Goal: Task Accomplishment & Management: Manage account settings

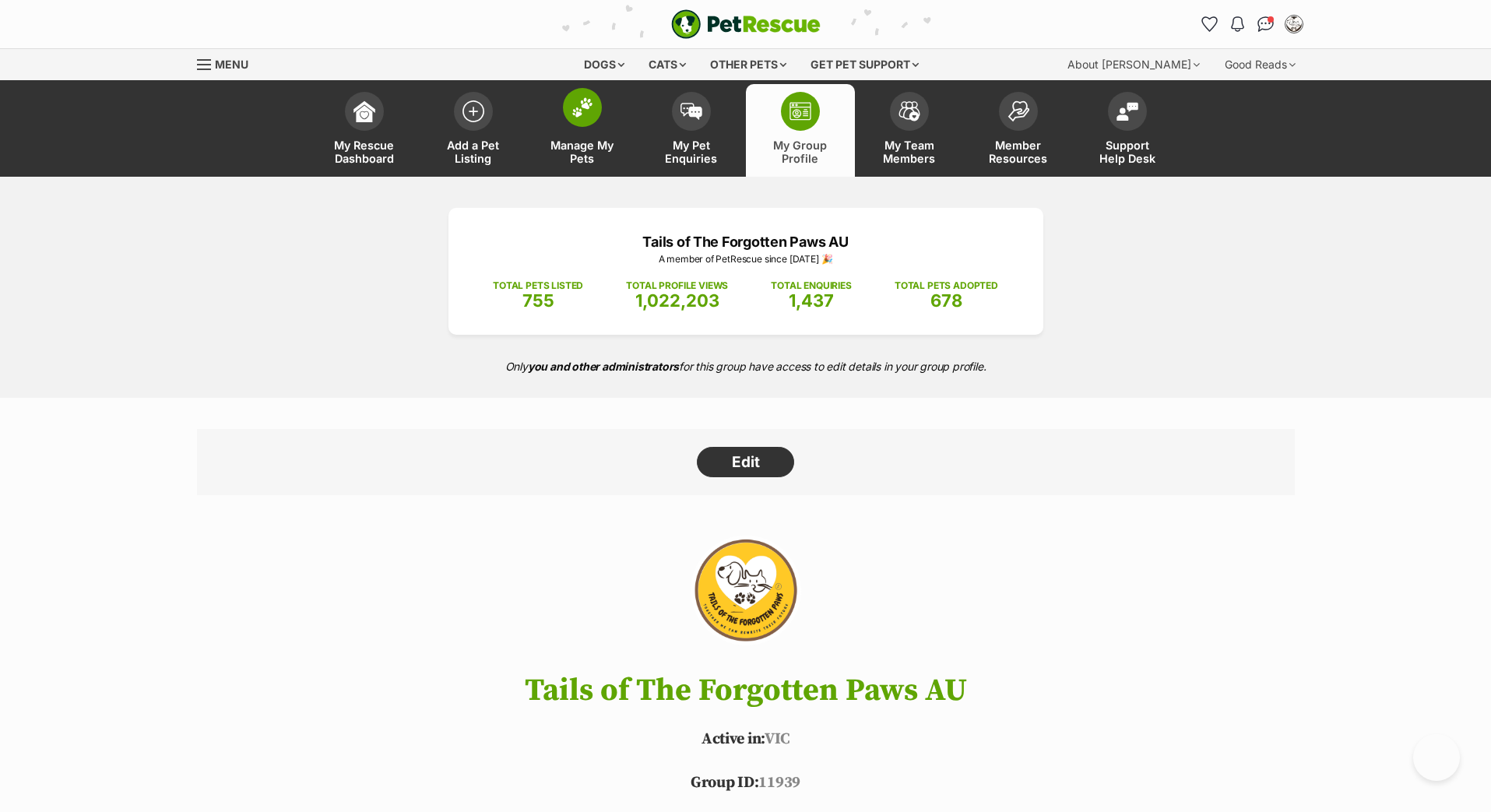
click at [568, 154] on link "Manage My Pets" at bounding box center [582, 131] width 109 height 93
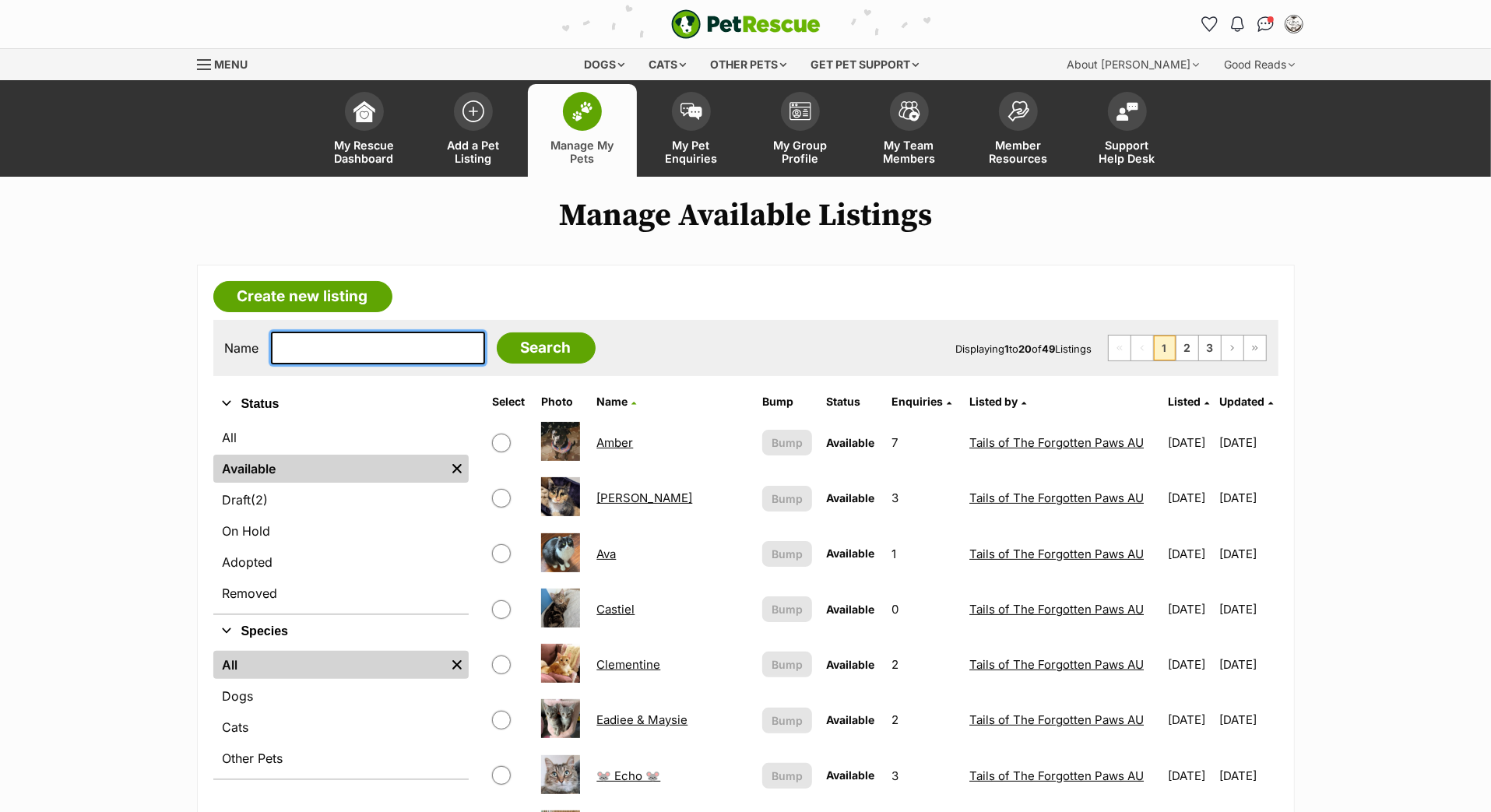
click at [350, 365] on input "text" at bounding box center [378, 348] width 214 height 33
type input "styx"
click at [549, 364] on input "Search" at bounding box center [545, 348] width 99 height 31
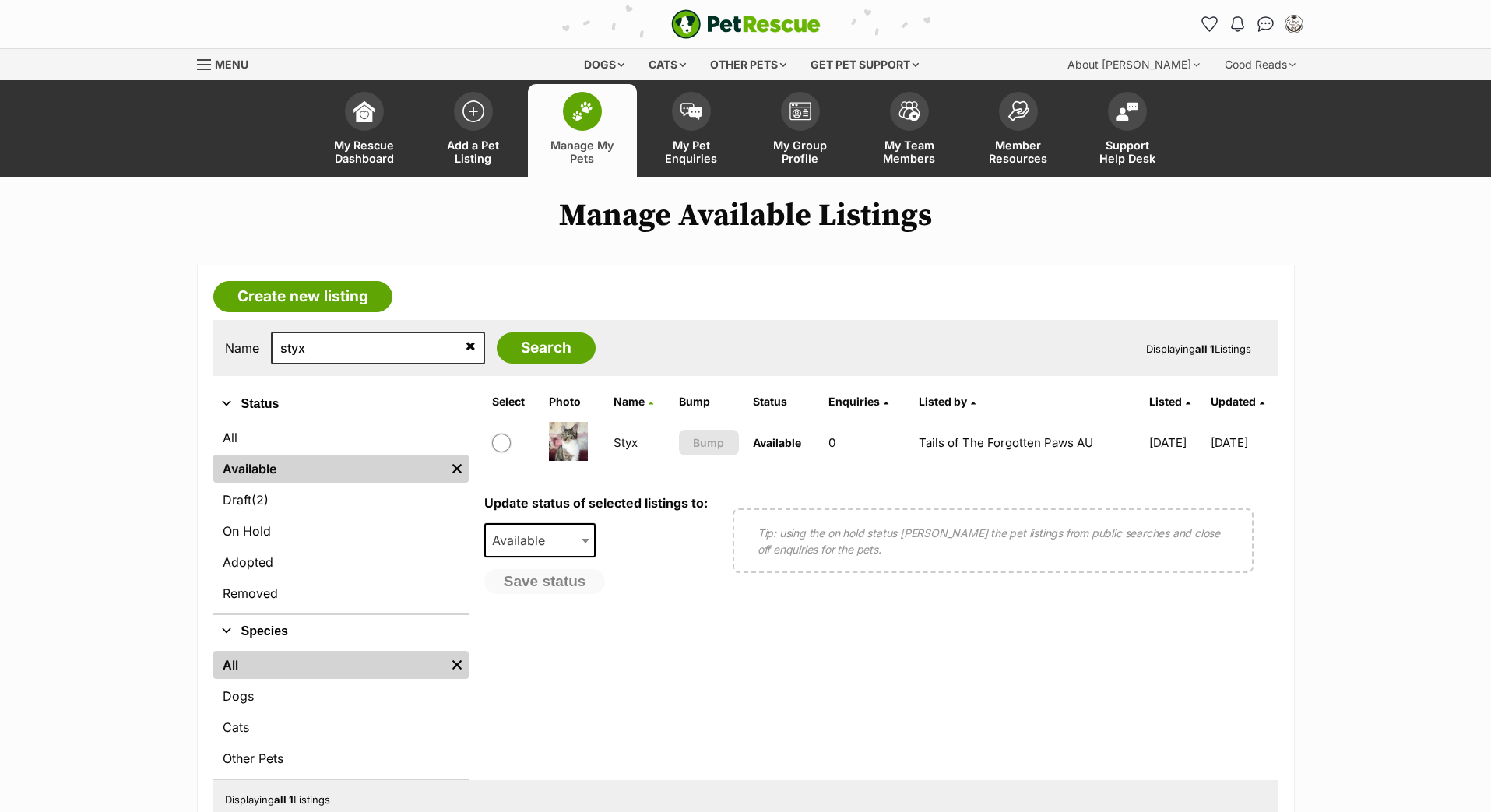
click at [614, 450] on link "Styx" at bounding box center [626, 442] width 24 height 15
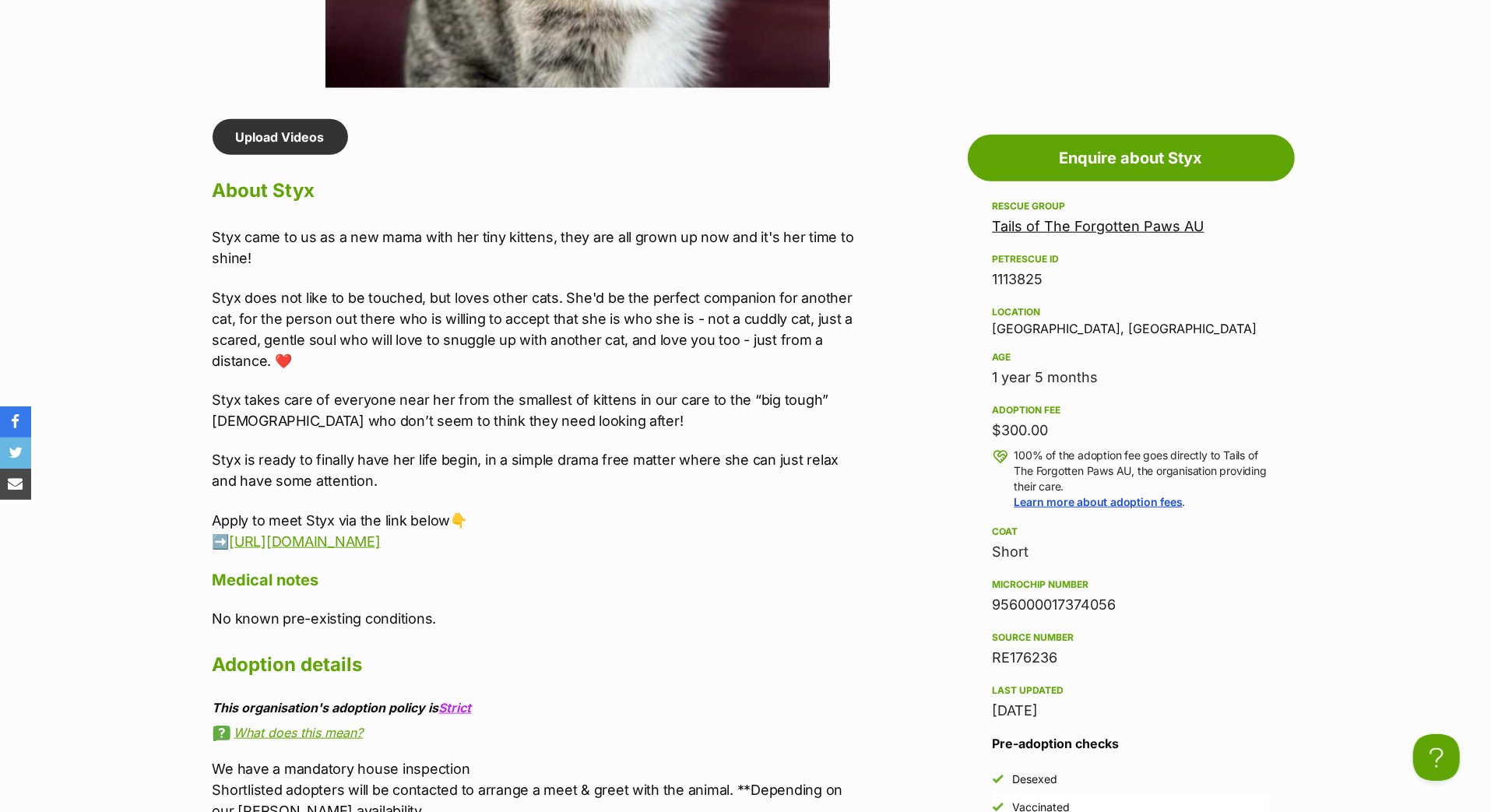
scroll to position [1241, 0]
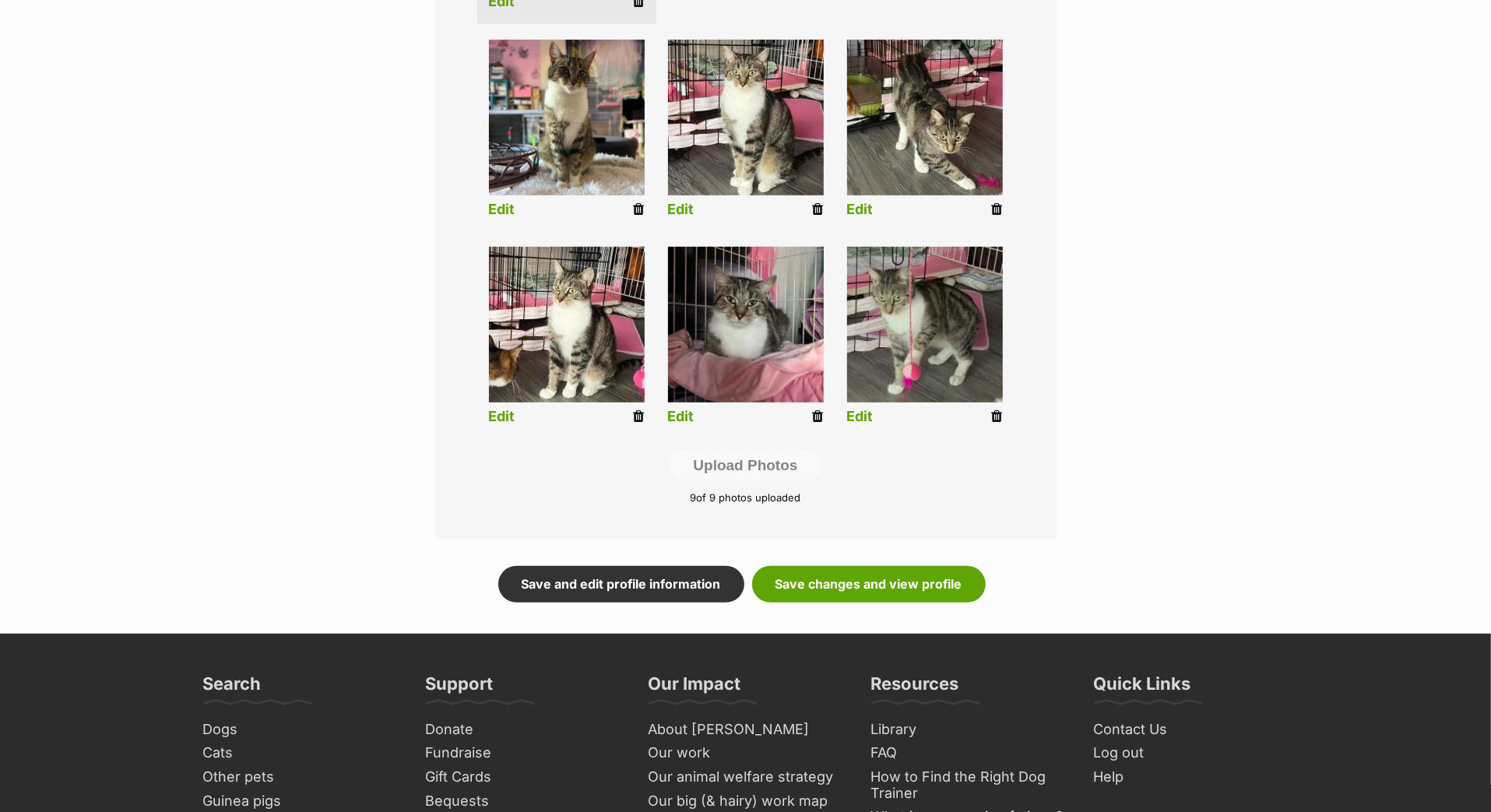
scroll to position [819, 0]
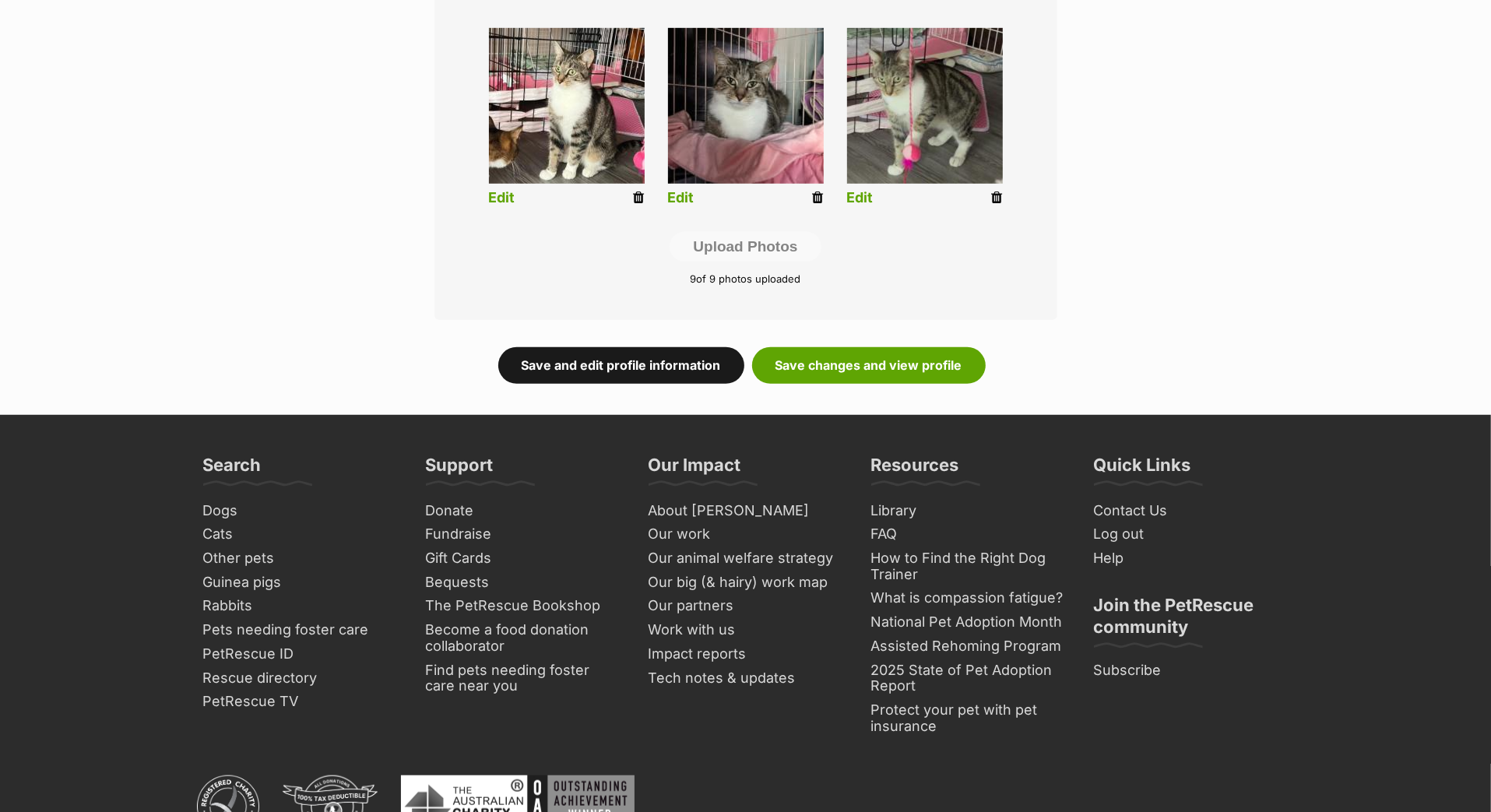
click at [628, 383] on link "Save and edit profile information" at bounding box center [621, 365] width 246 height 35
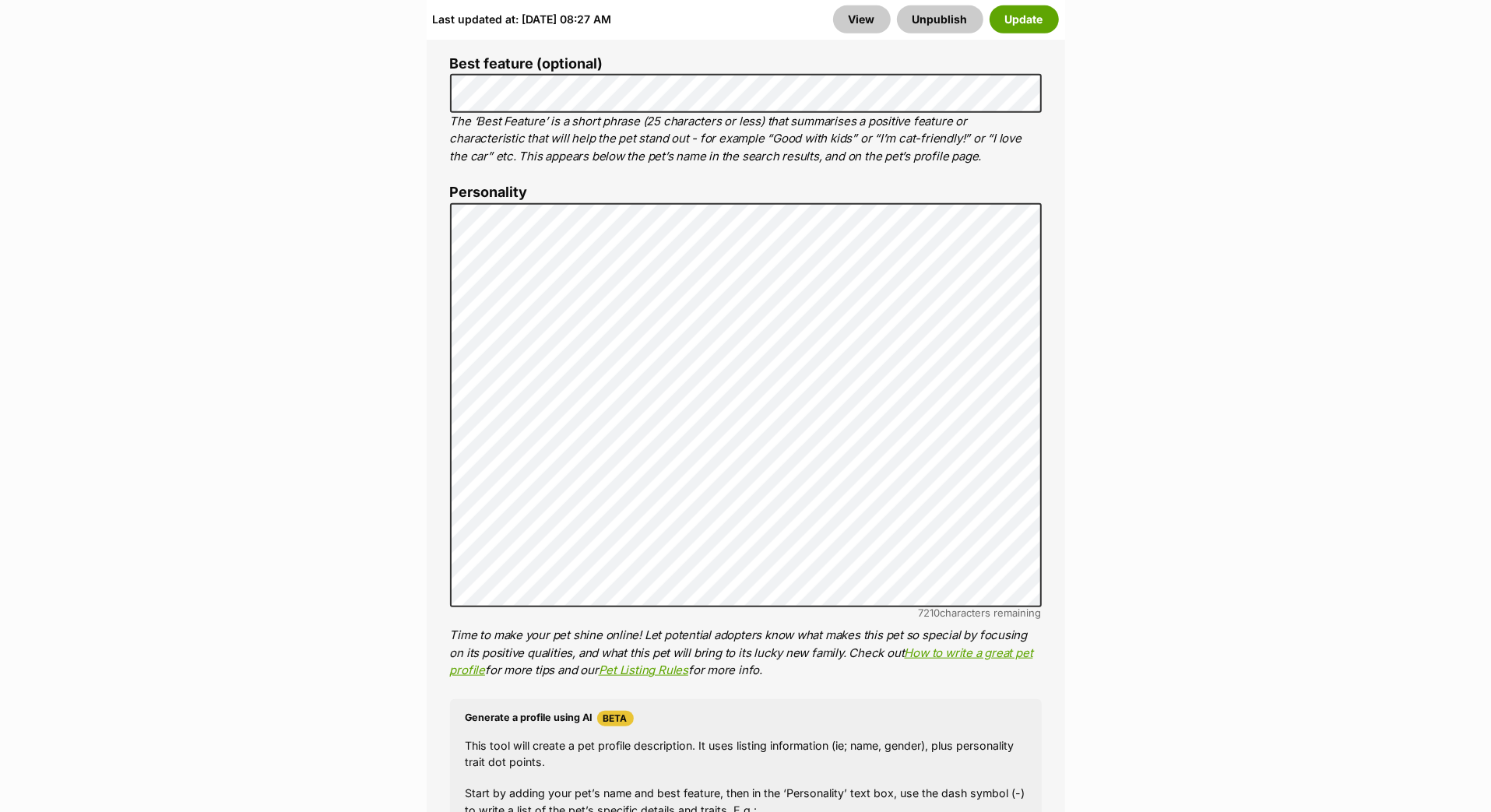
scroll to position [1339, 0]
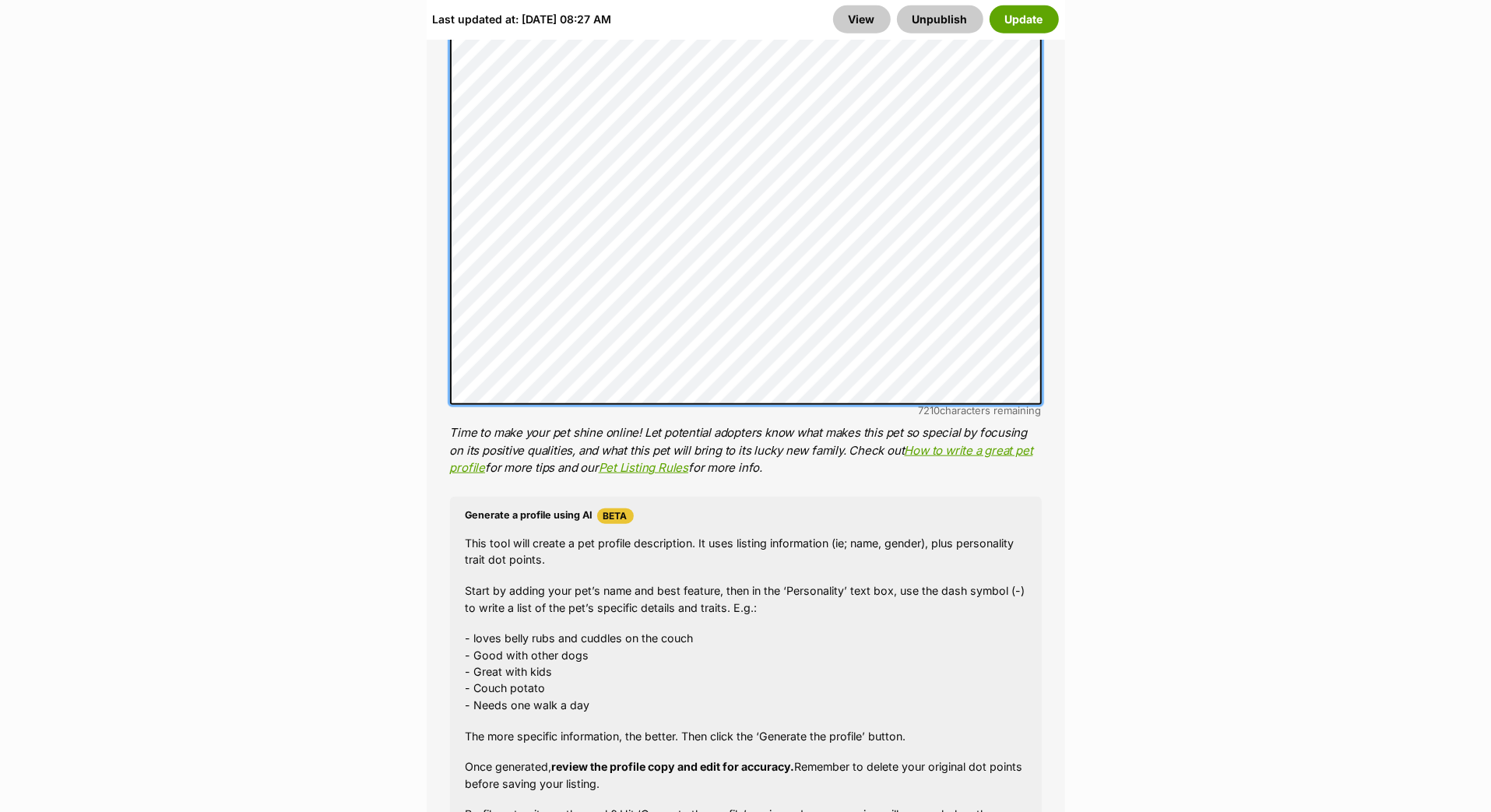
click at [442, 216] on div "About This Pet Name Henlo there, it looks like you might be using the pet name …" at bounding box center [746, 269] width 638 height 1374
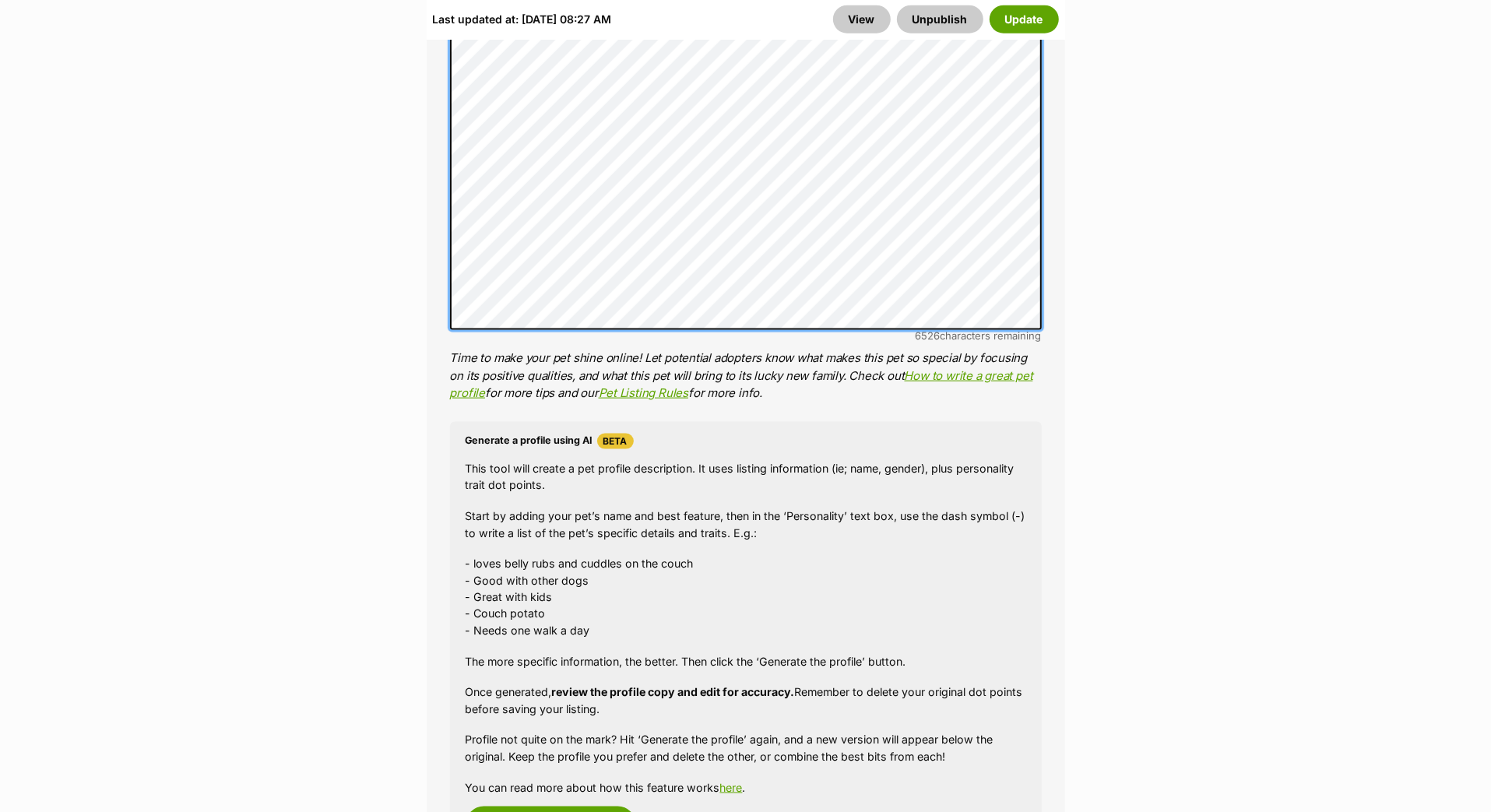
scroll to position [1698, 0]
click at [437, 355] on div "About This Pet Name Henlo there, it looks like you might be using the pet name …" at bounding box center [746, 53] width 638 height 1661
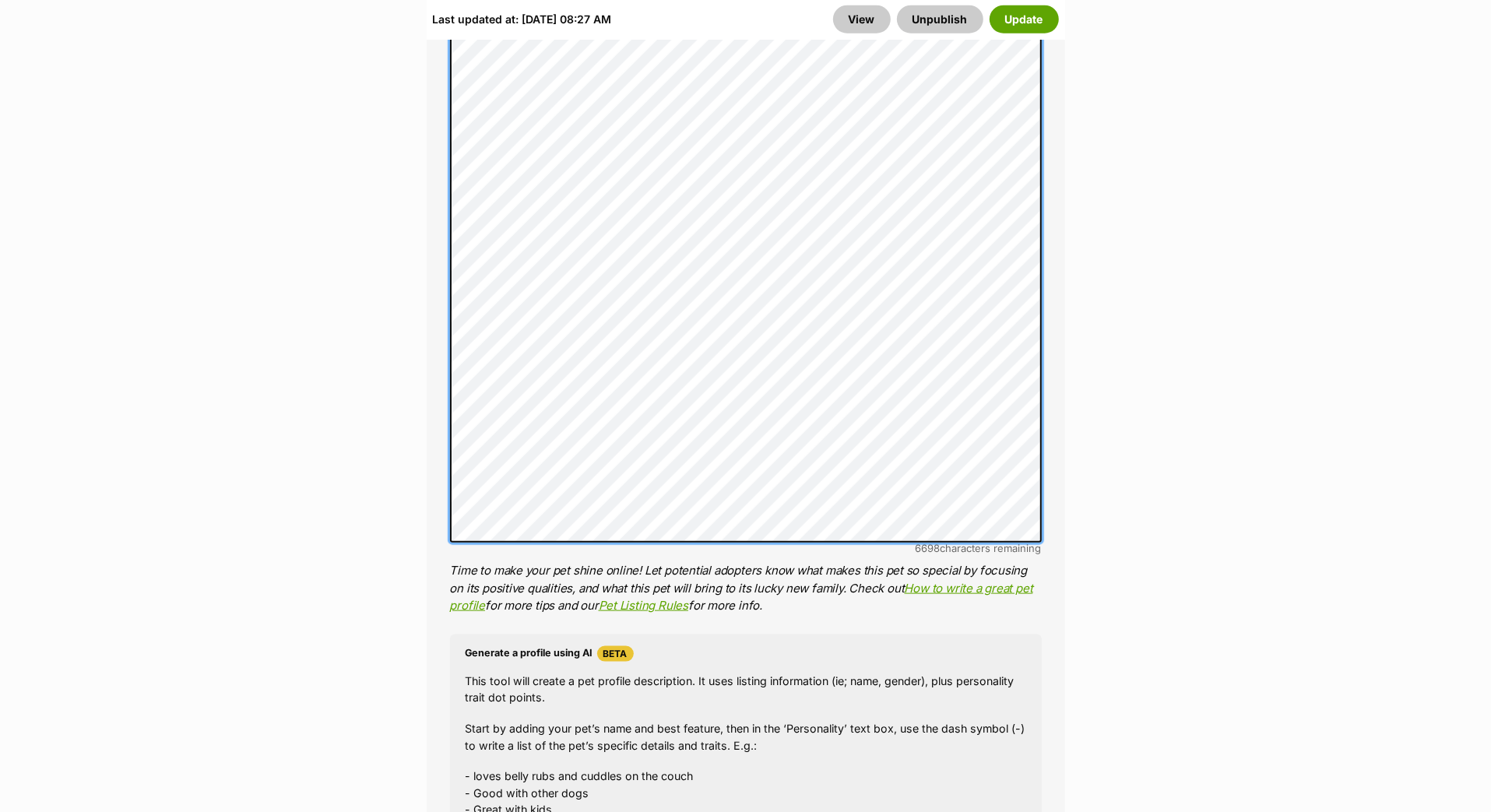
scroll to position [1330, 0]
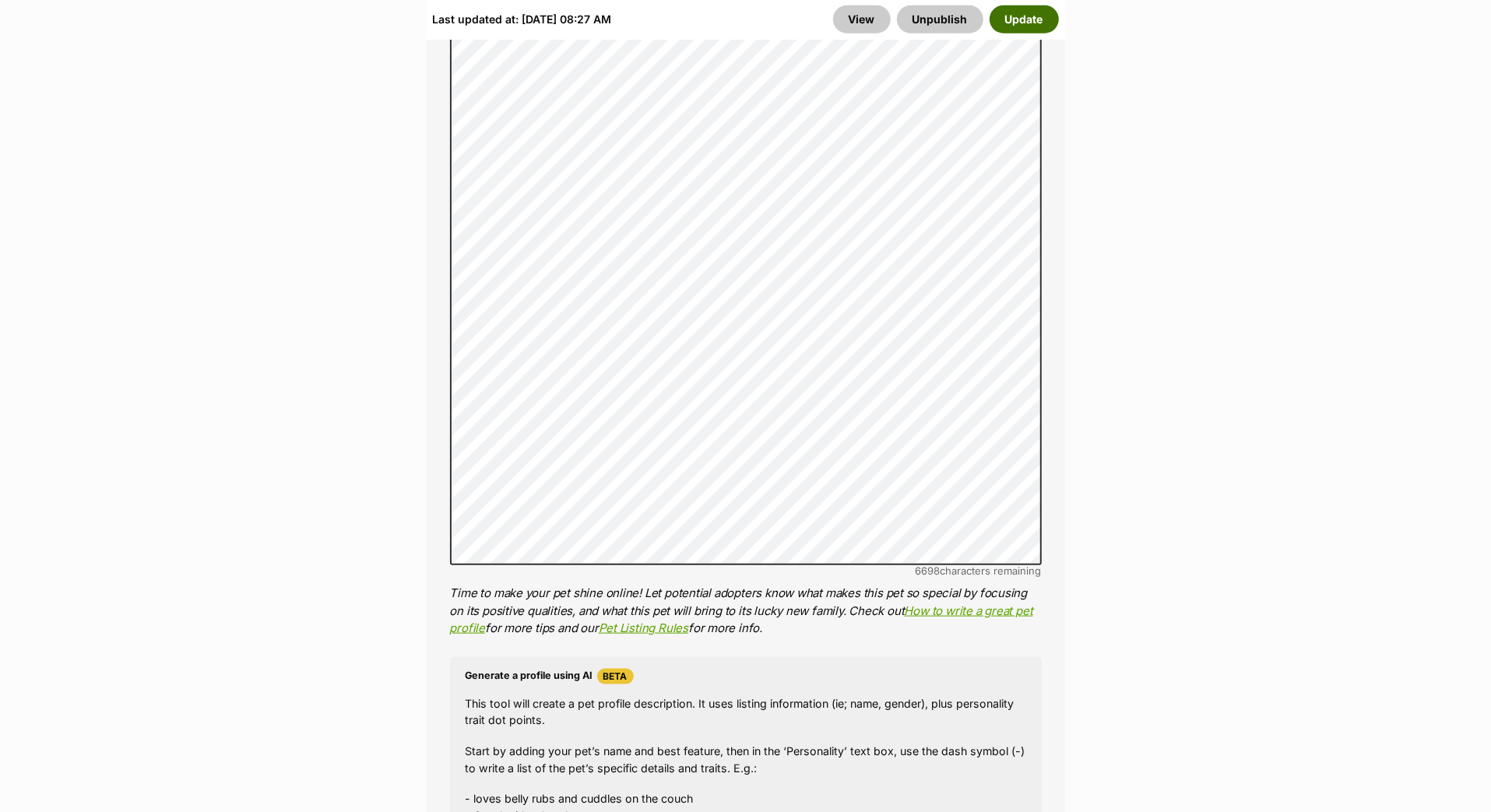
click at [1029, 23] on button "Update" at bounding box center [1024, 19] width 69 height 28
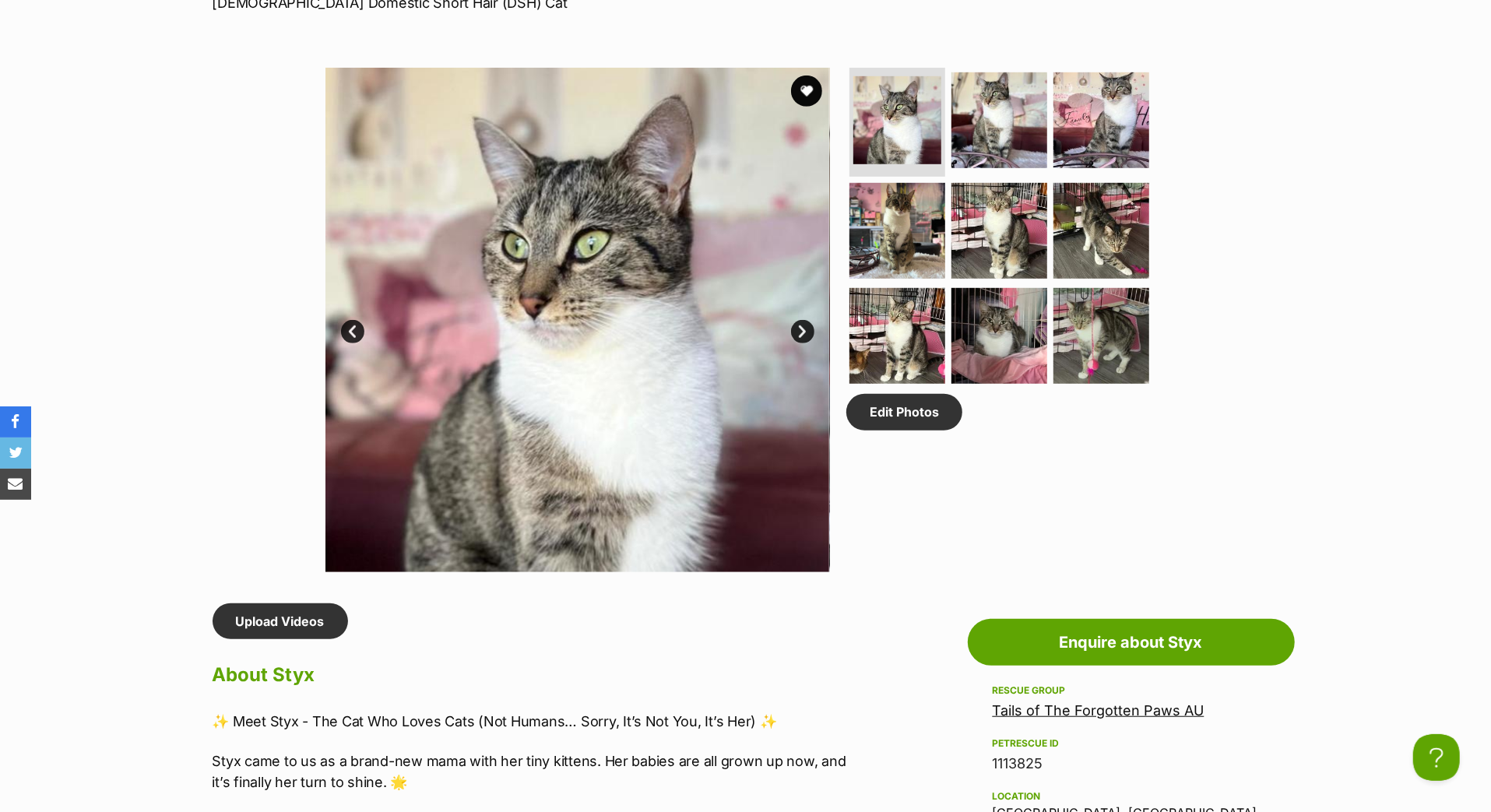
scroll to position [755, 0]
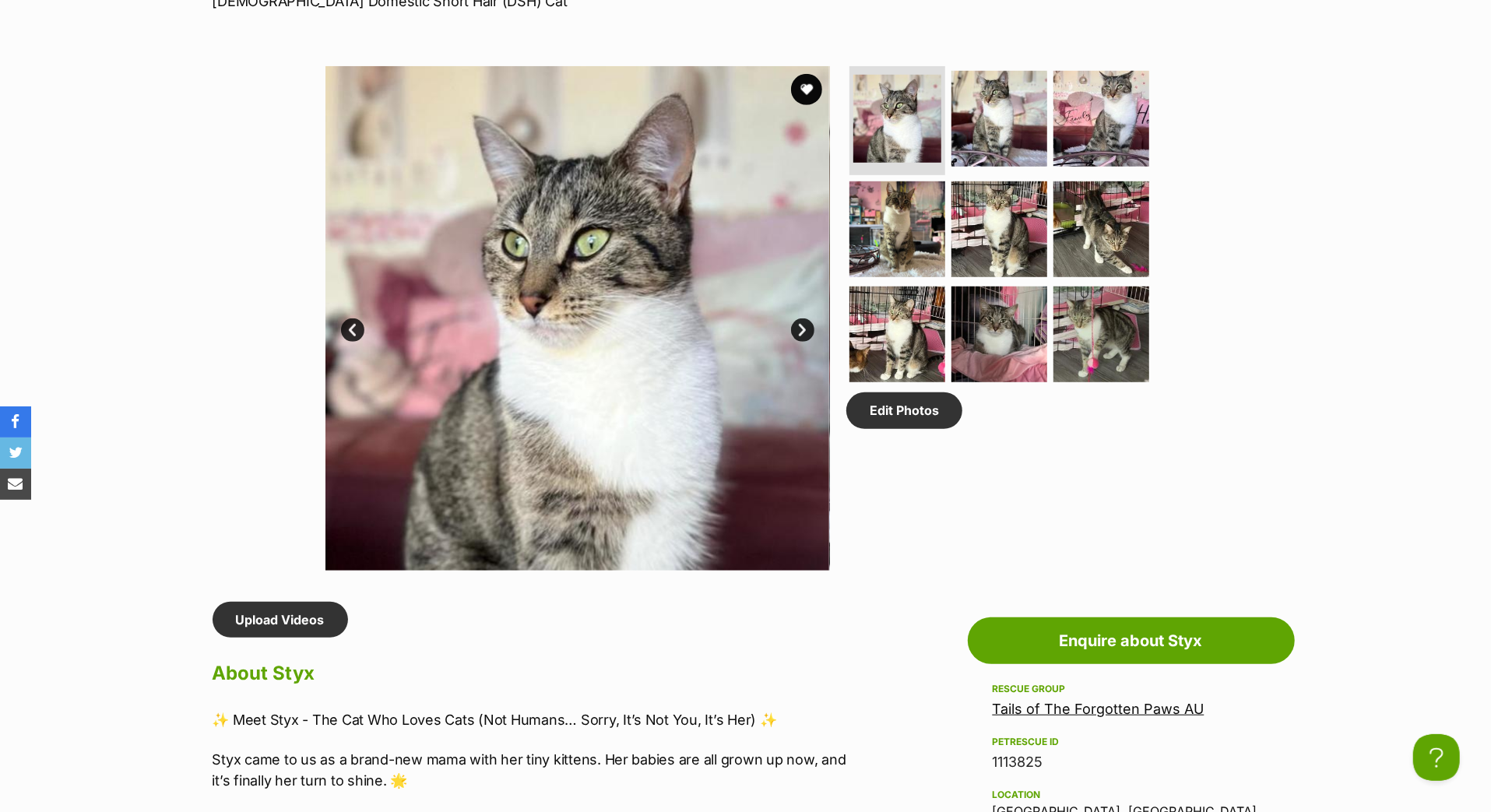
click at [800, 342] on link "Next" at bounding box center [803, 330] width 24 height 24
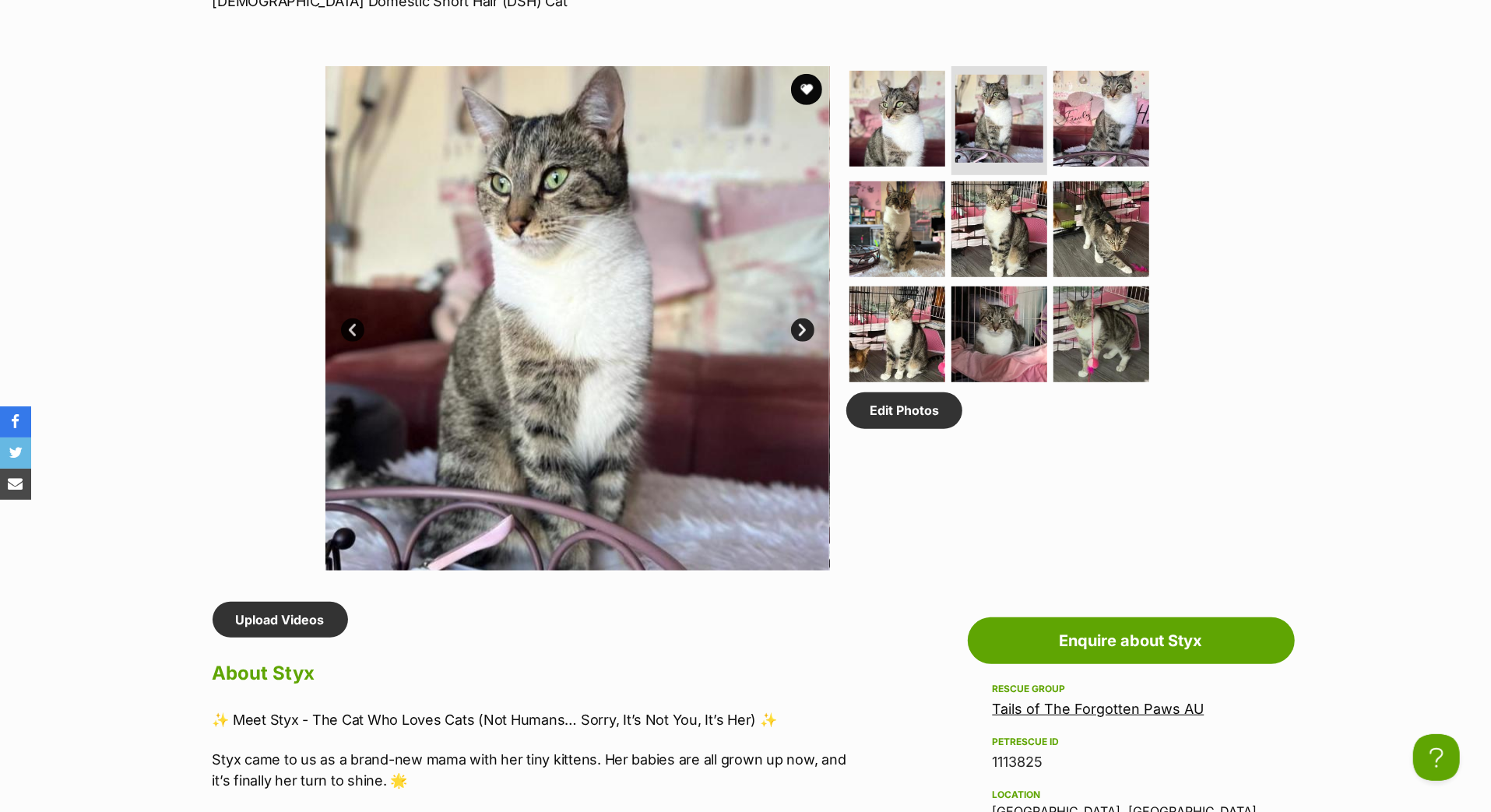
click at [800, 342] on link "Next" at bounding box center [803, 330] width 24 height 24
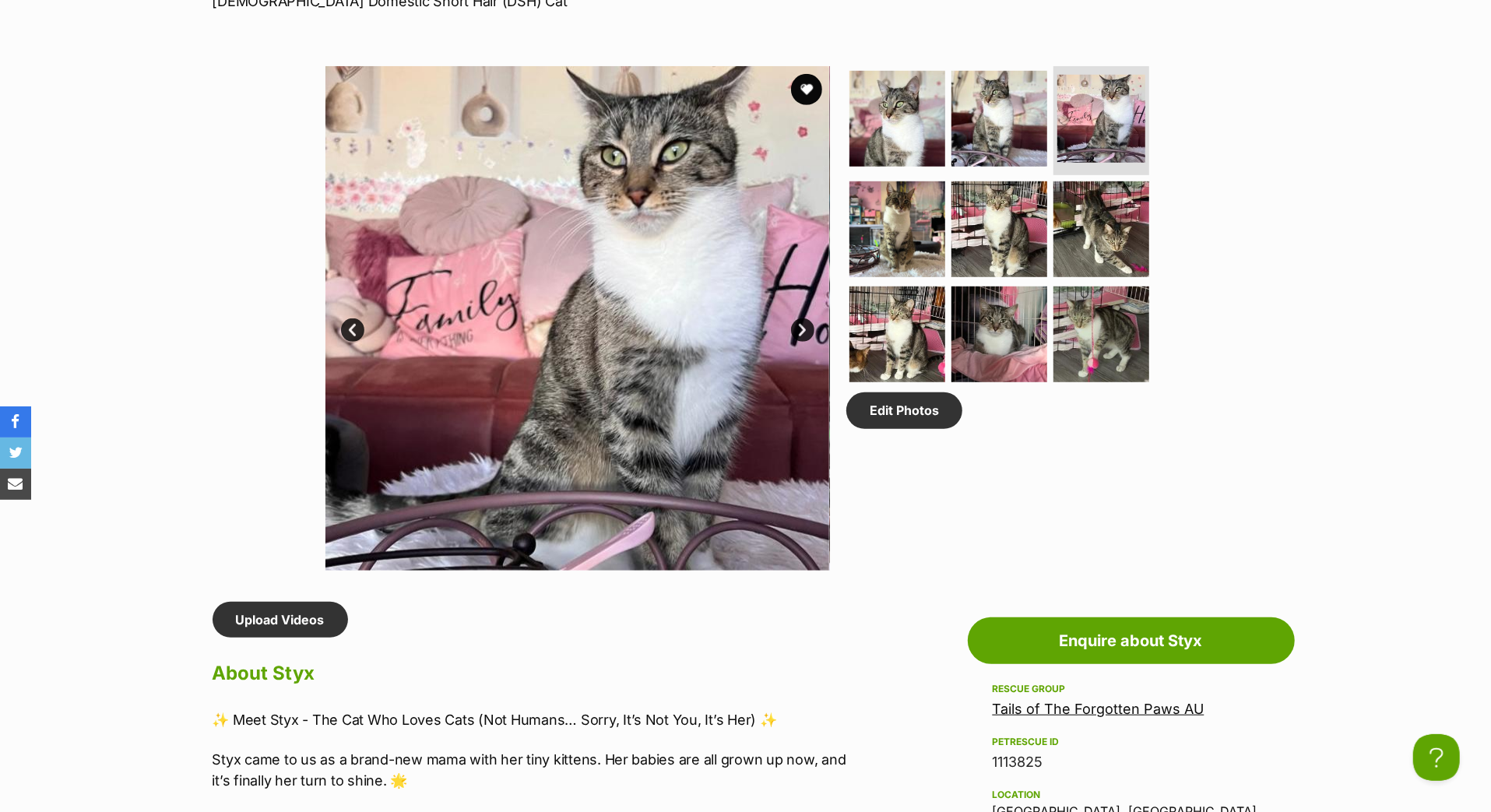
click at [800, 342] on link "Next" at bounding box center [803, 330] width 24 height 24
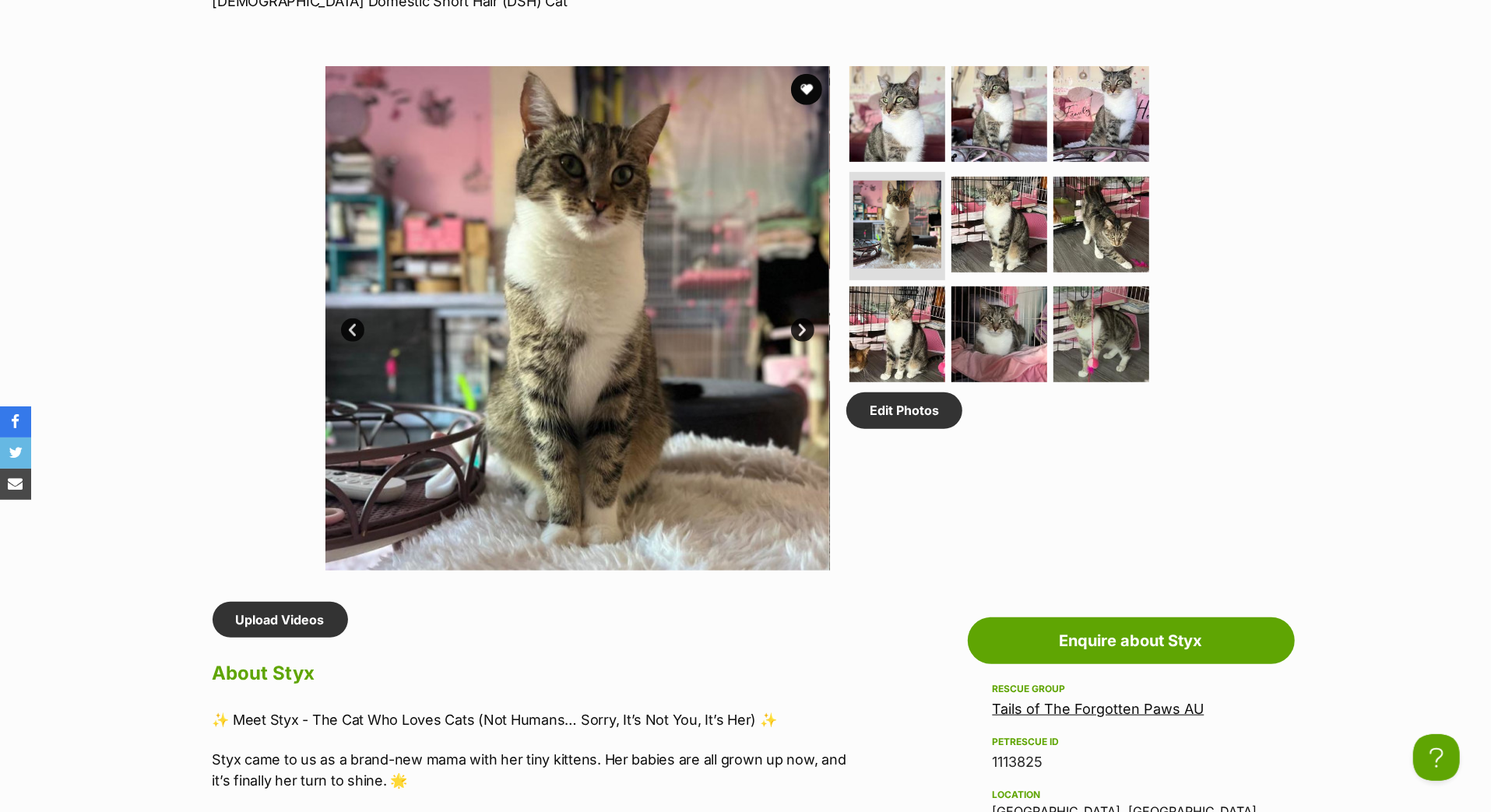
click at [800, 342] on link "Next" at bounding box center [803, 330] width 24 height 24
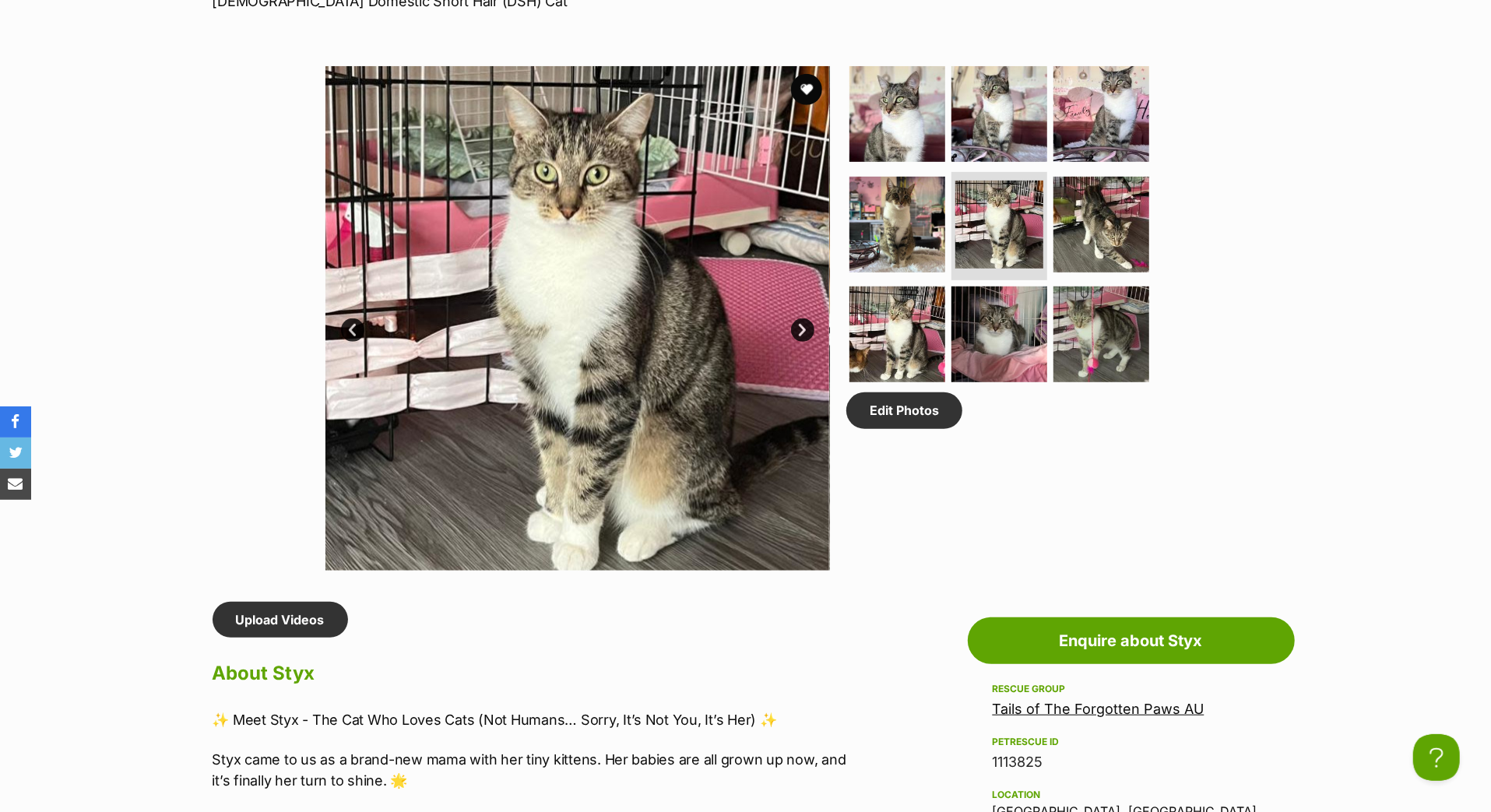
click at [800, 342] on link "Next" at bounding box center [803, 330] width 24 height 24
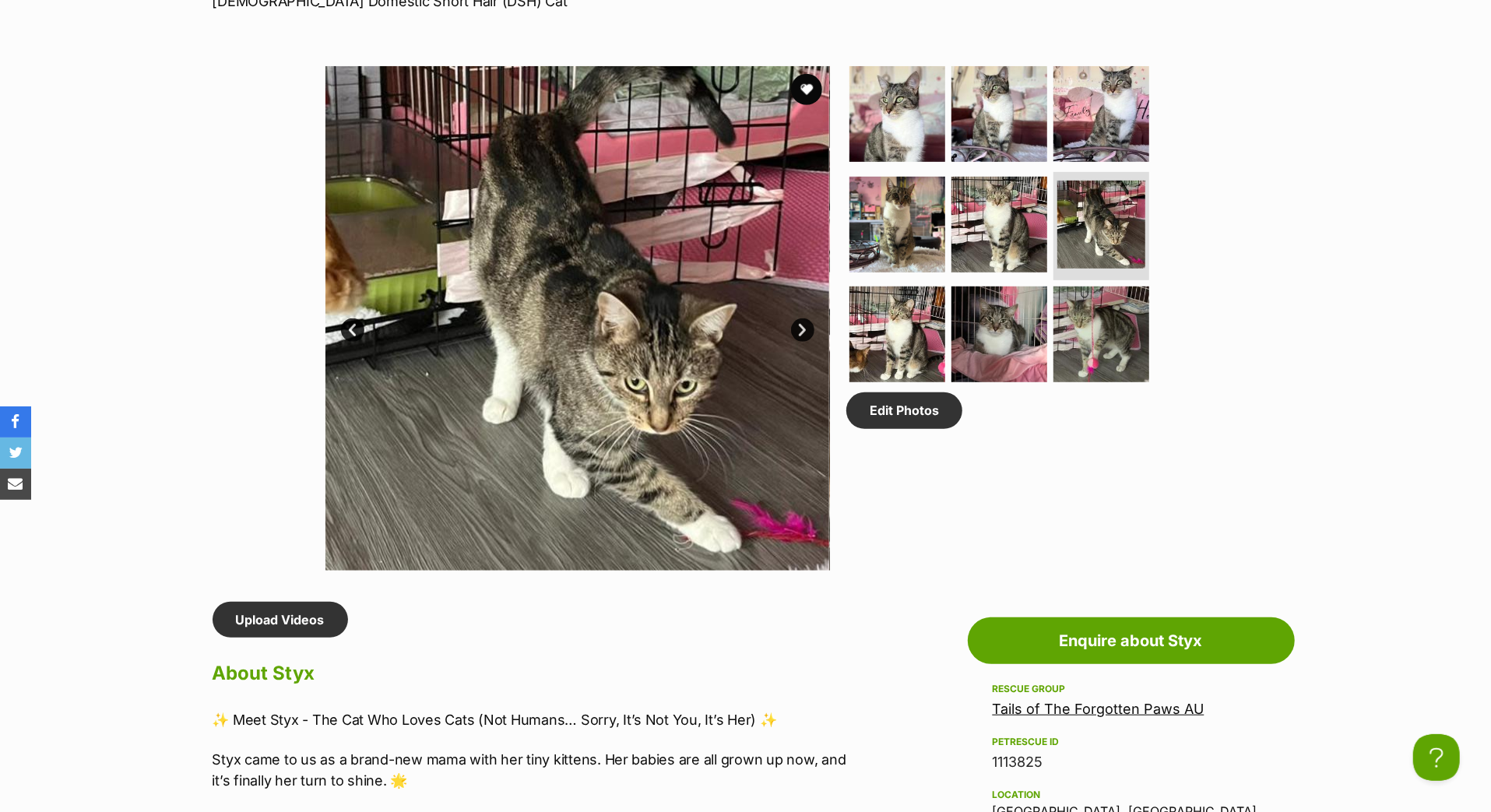
click at [813, 342] on link "Next" at bounding box center [803, 330] width 24 height 24
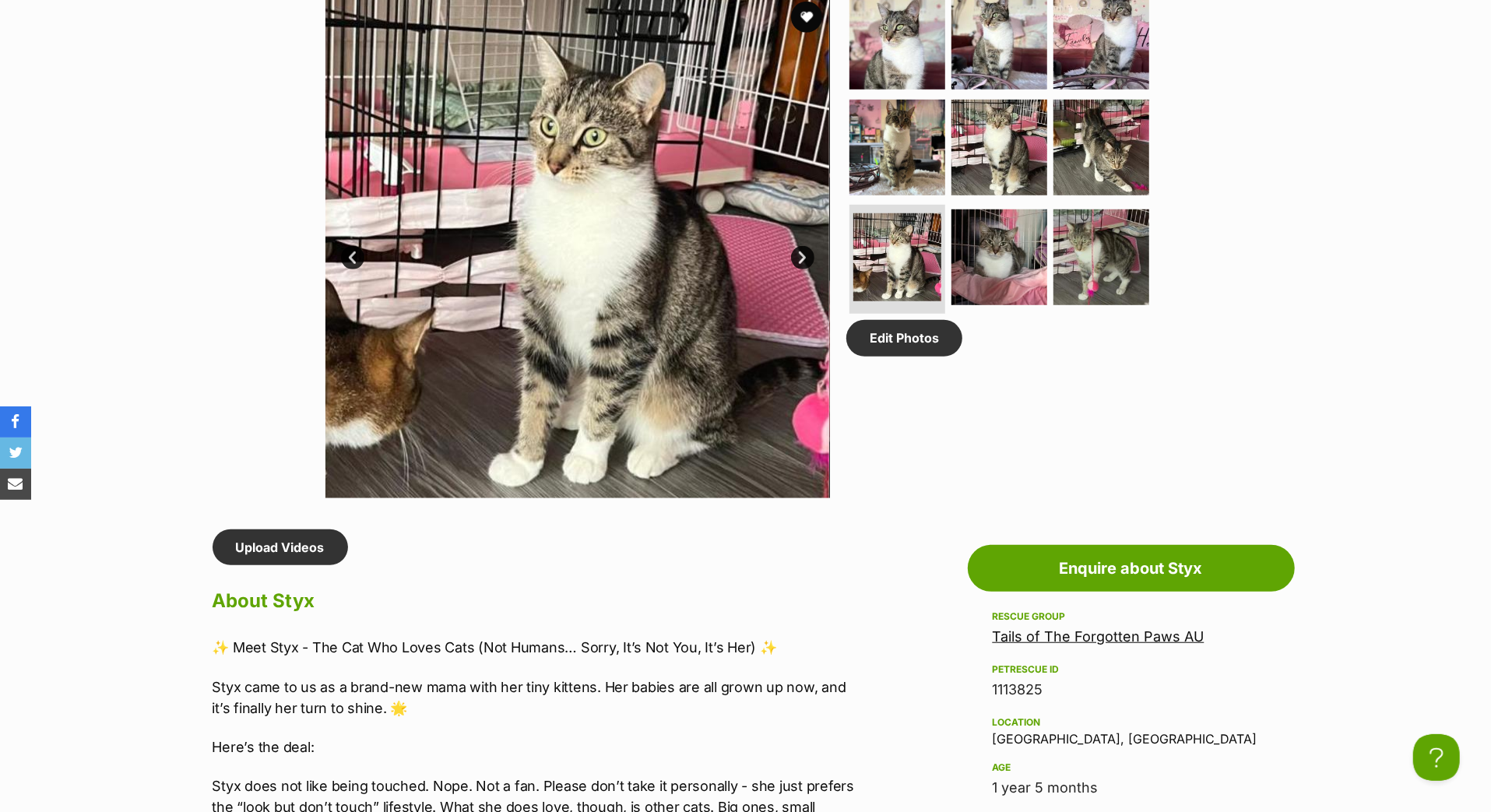
scroll to position [868, 0]
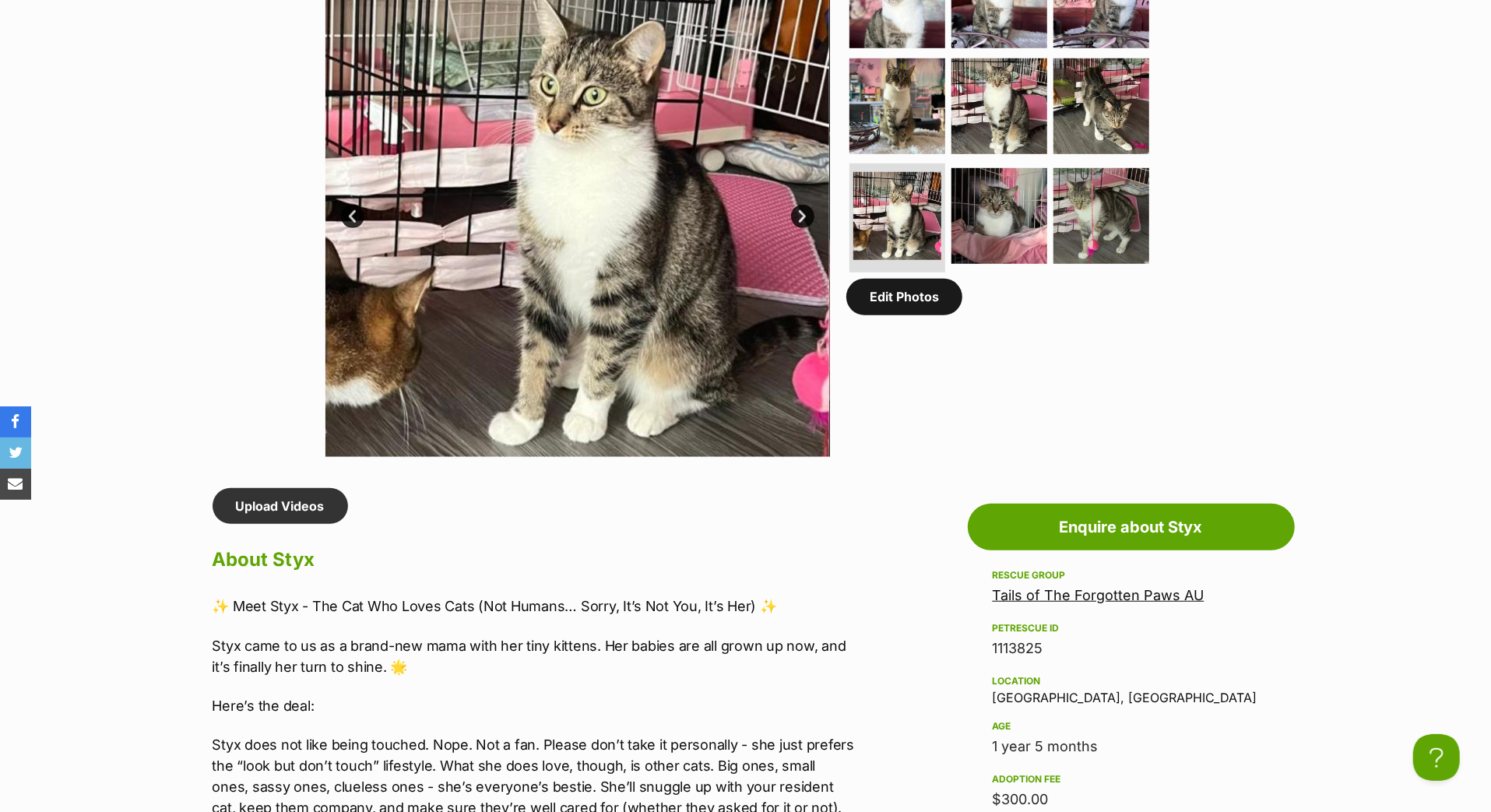
click at [934, 315] on link "Edit Photos" at bounding box center [903, 296] width 116 height 35
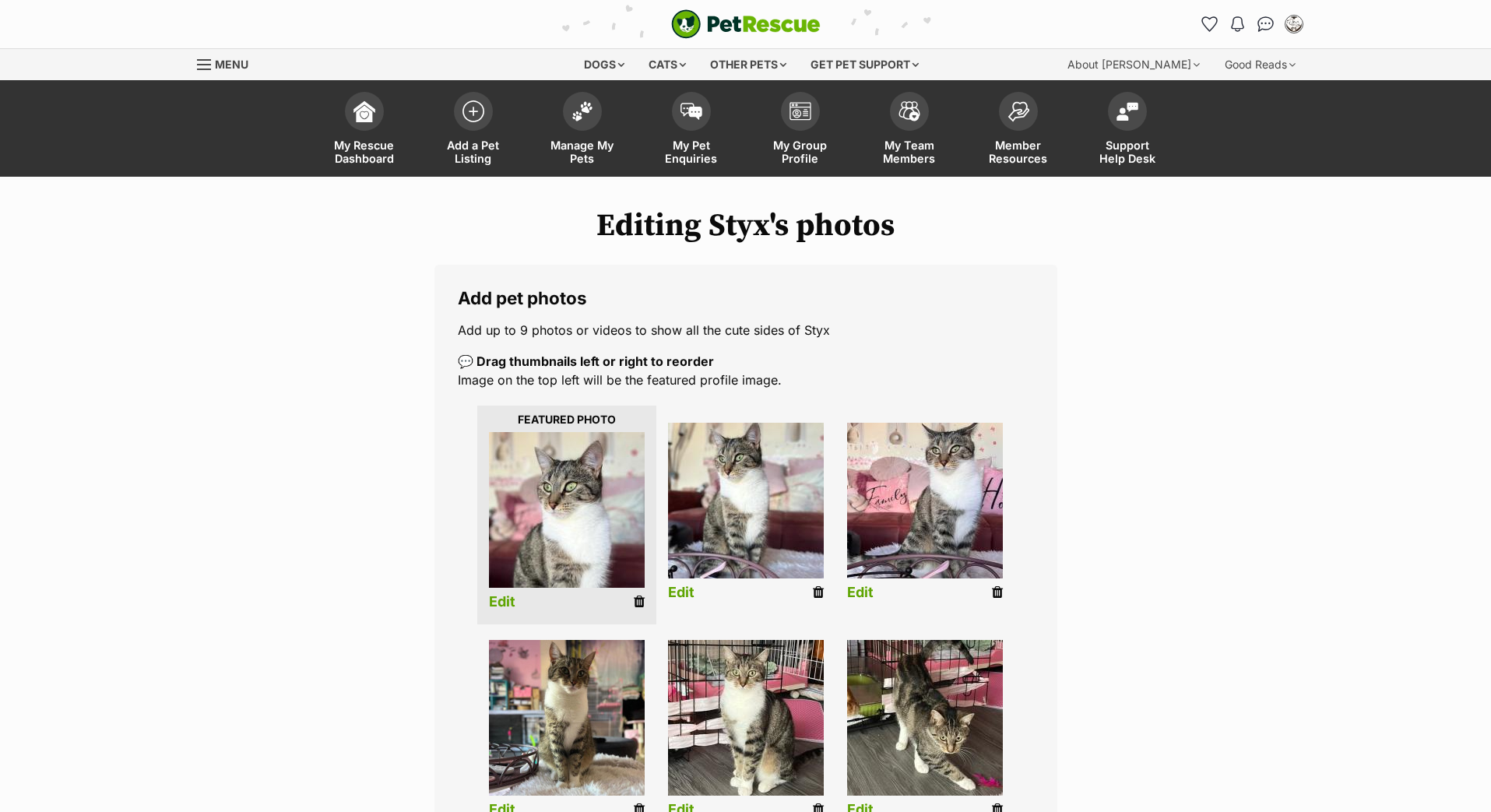
click at [634, 803] on icon at bounding box center [639, 809] width 11 height 14
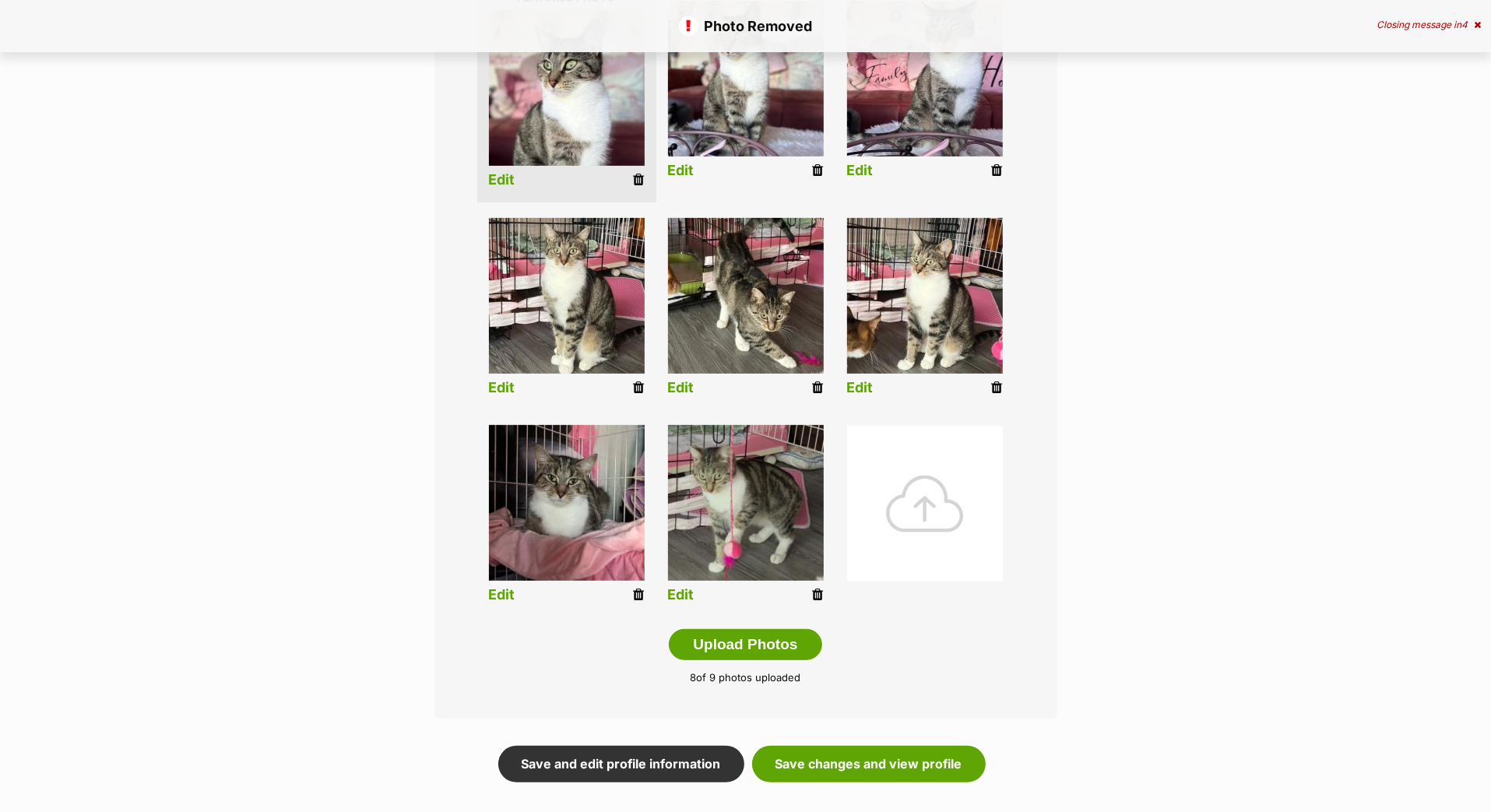
scroll to position [425, 0]
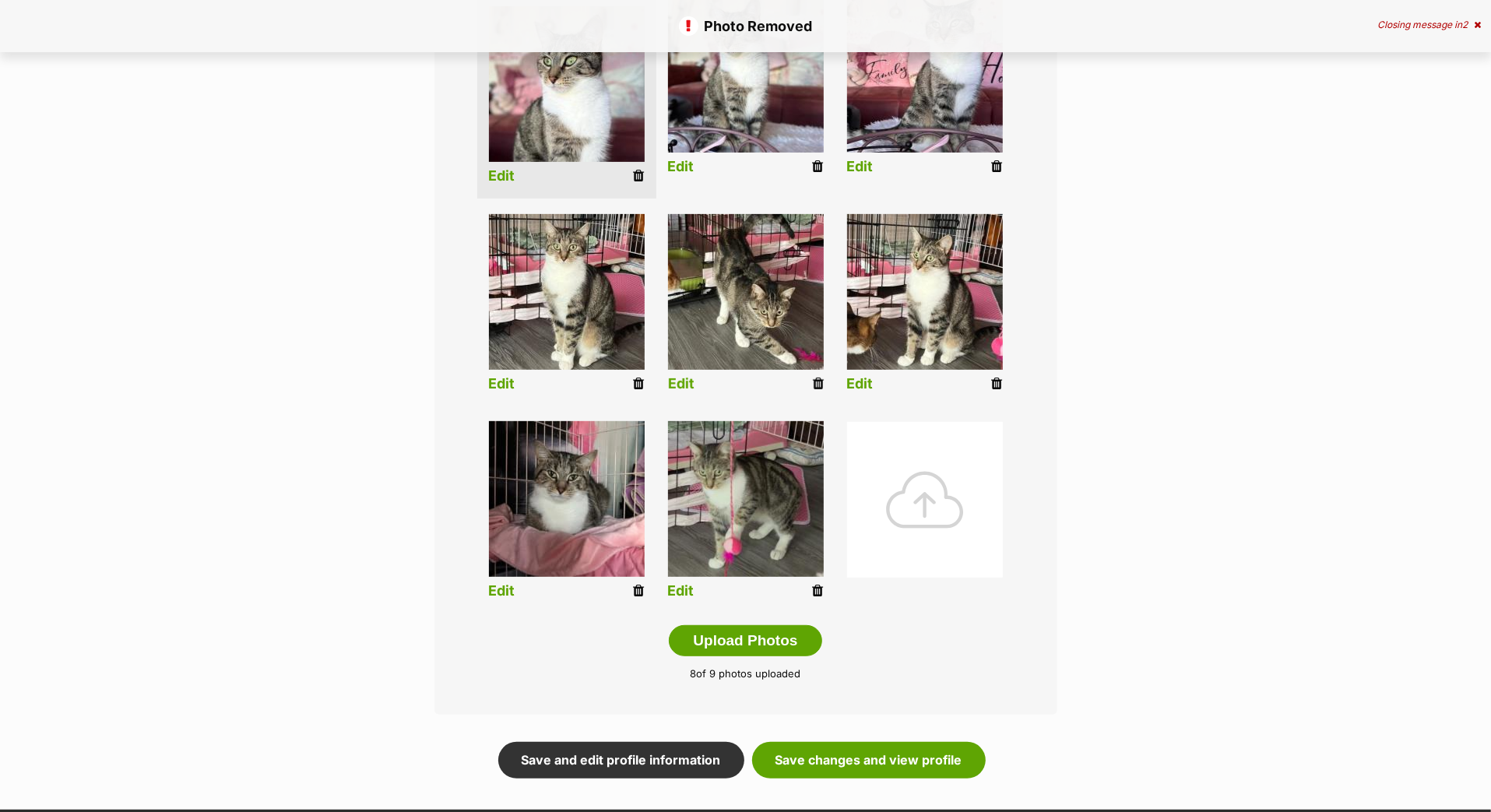
click at [817, 391] on icon at bounding box center [818, 383] width 11 height 14
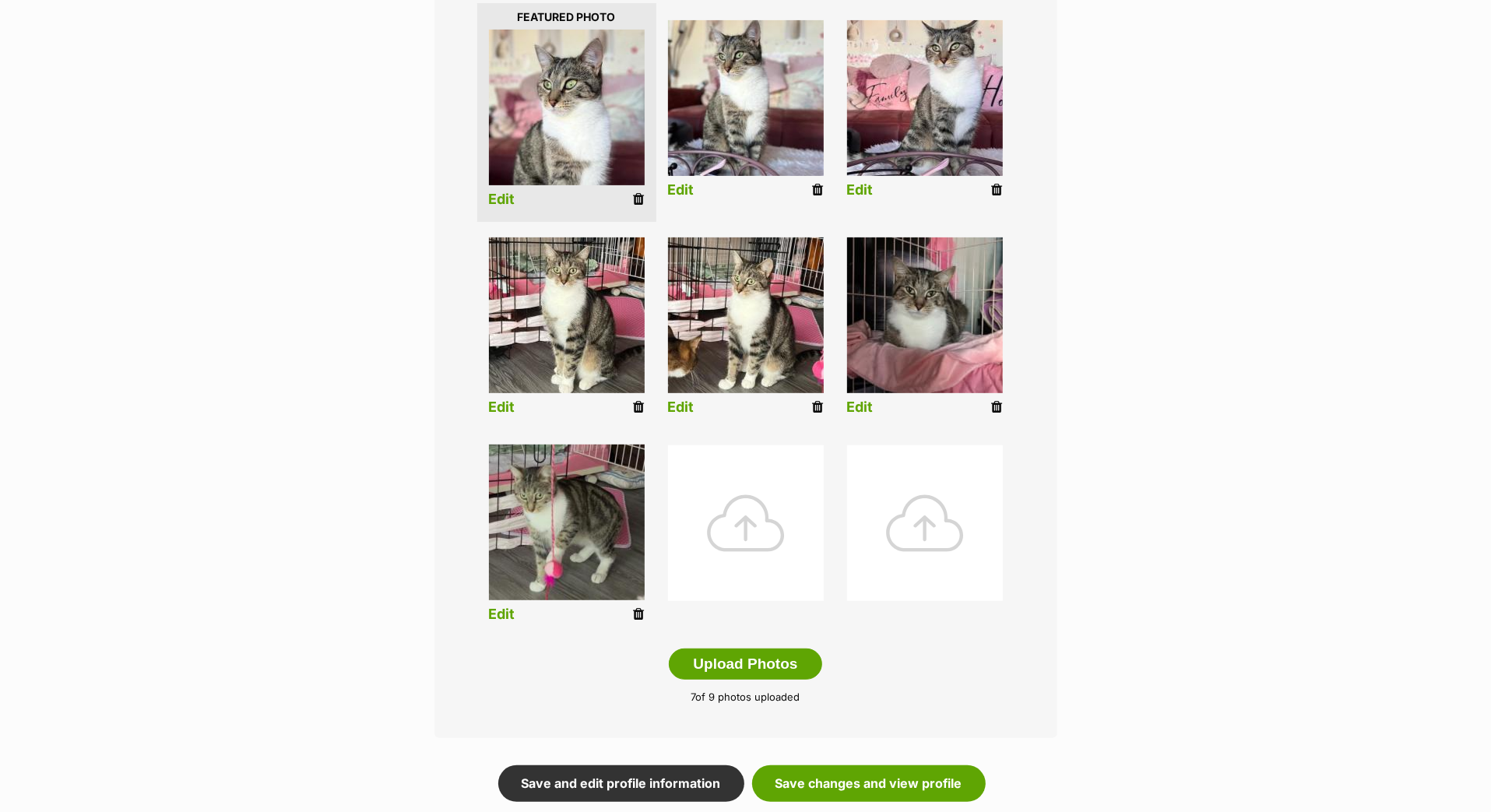
click at [814, 414] on icon at bounding box center [818, 407] width 11 height 14
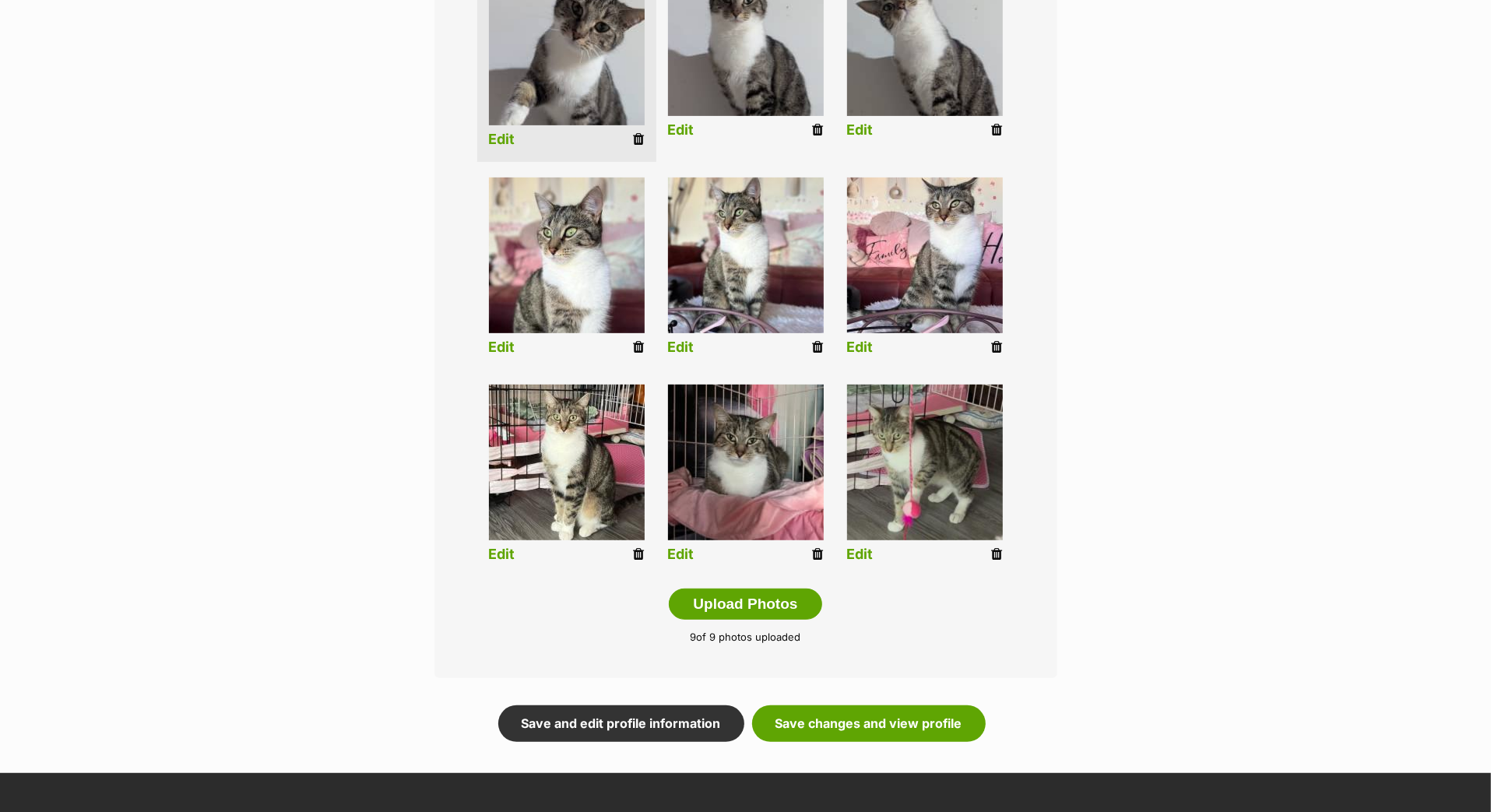
scroll to position [376, 0]
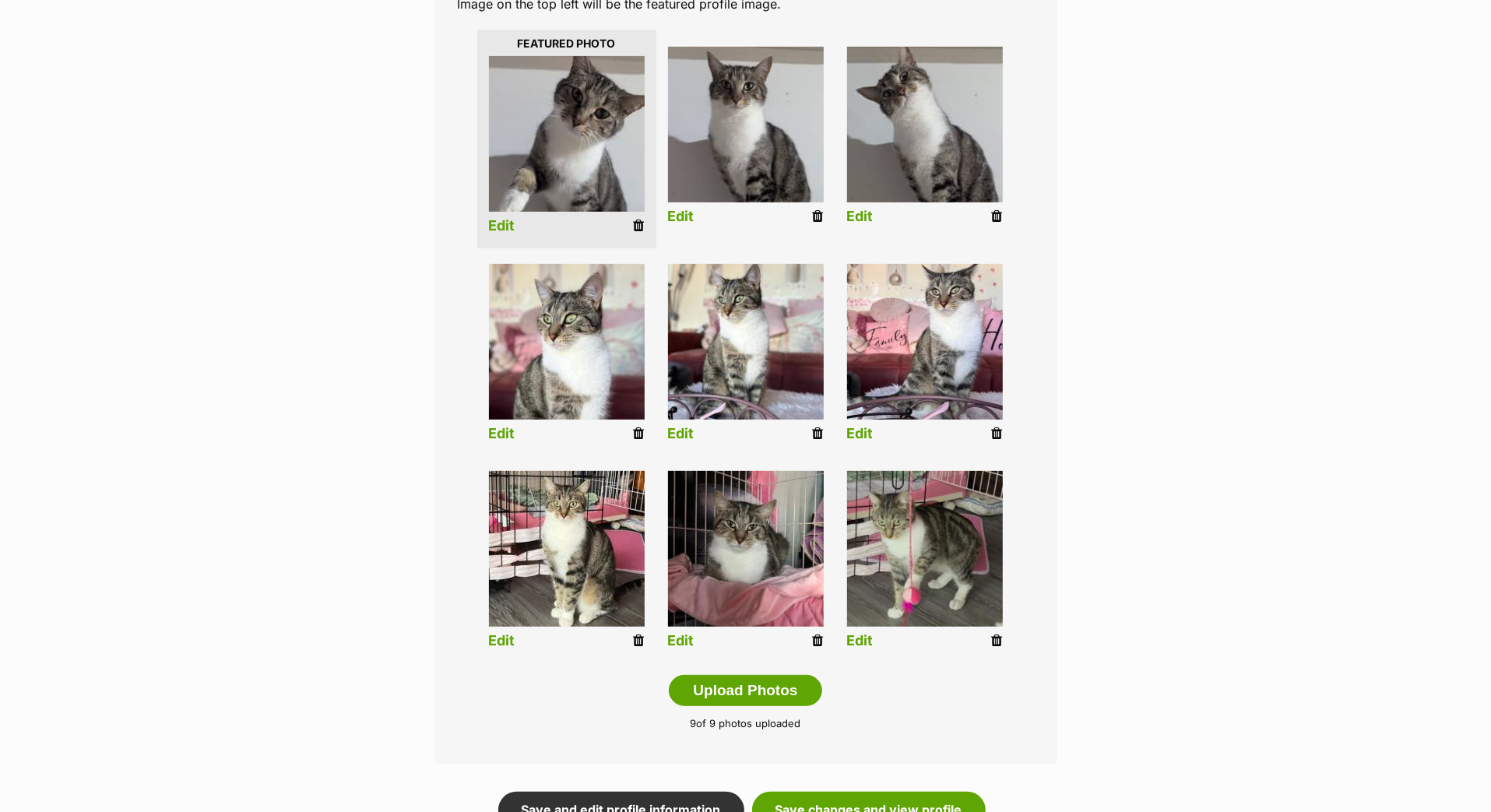
click at [502, 235] on link "Edit" at bounding box center [502, 225] width 26 height 16
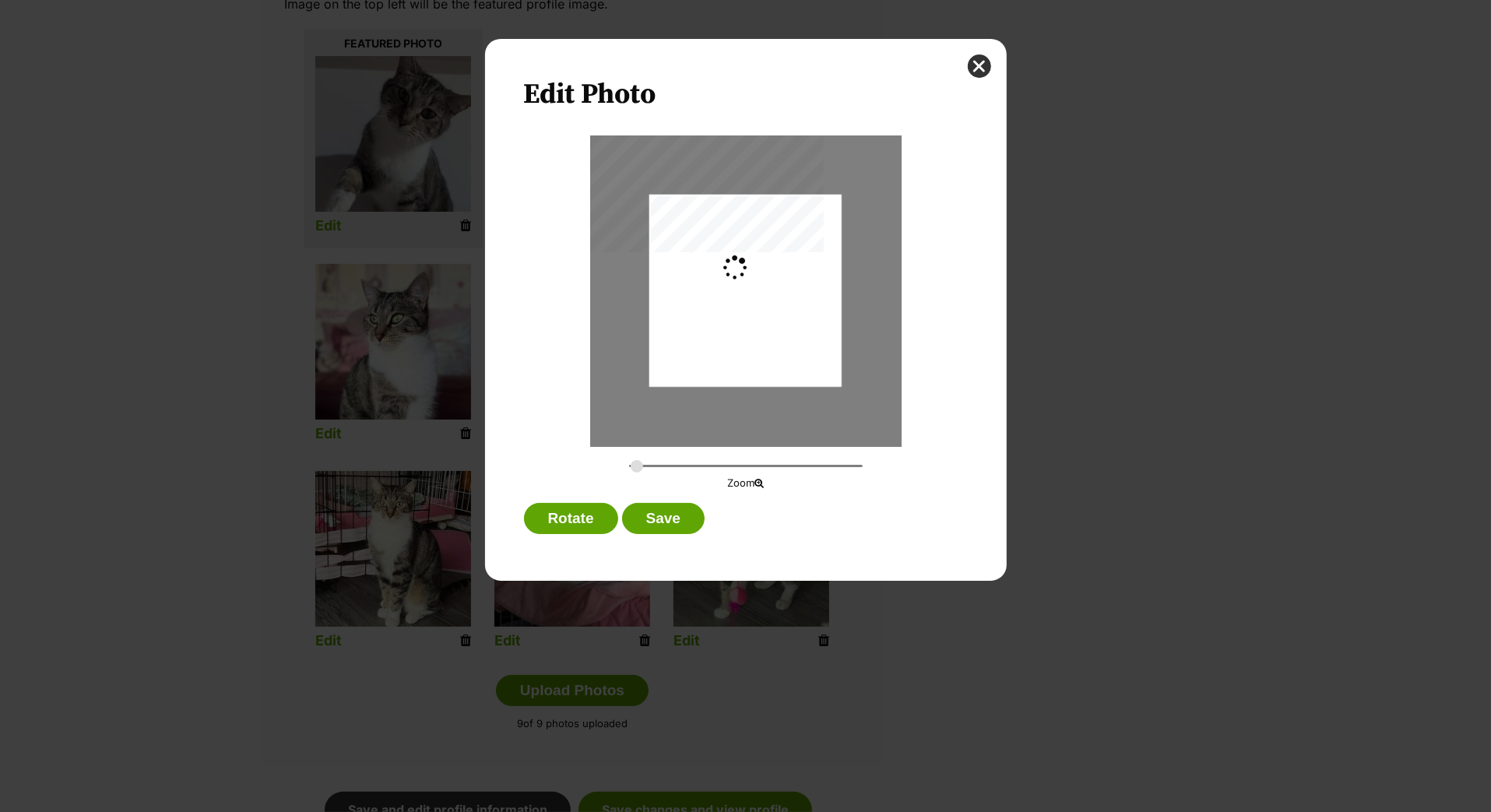
scroll to position [0, 0]
type input "0.2744"
drag, startPoint x: 748, startPoint y: 276, endPoint x: 745, endPoint y: 330, distance: 54.1
click at [746, 330] on div "Dialog Window - Close (Press escape to close)" at bounding box center [746, 322] width 192 height 255
click at [677, 534] on button "Save" at bounding box center [664, 518] width 83 height 31
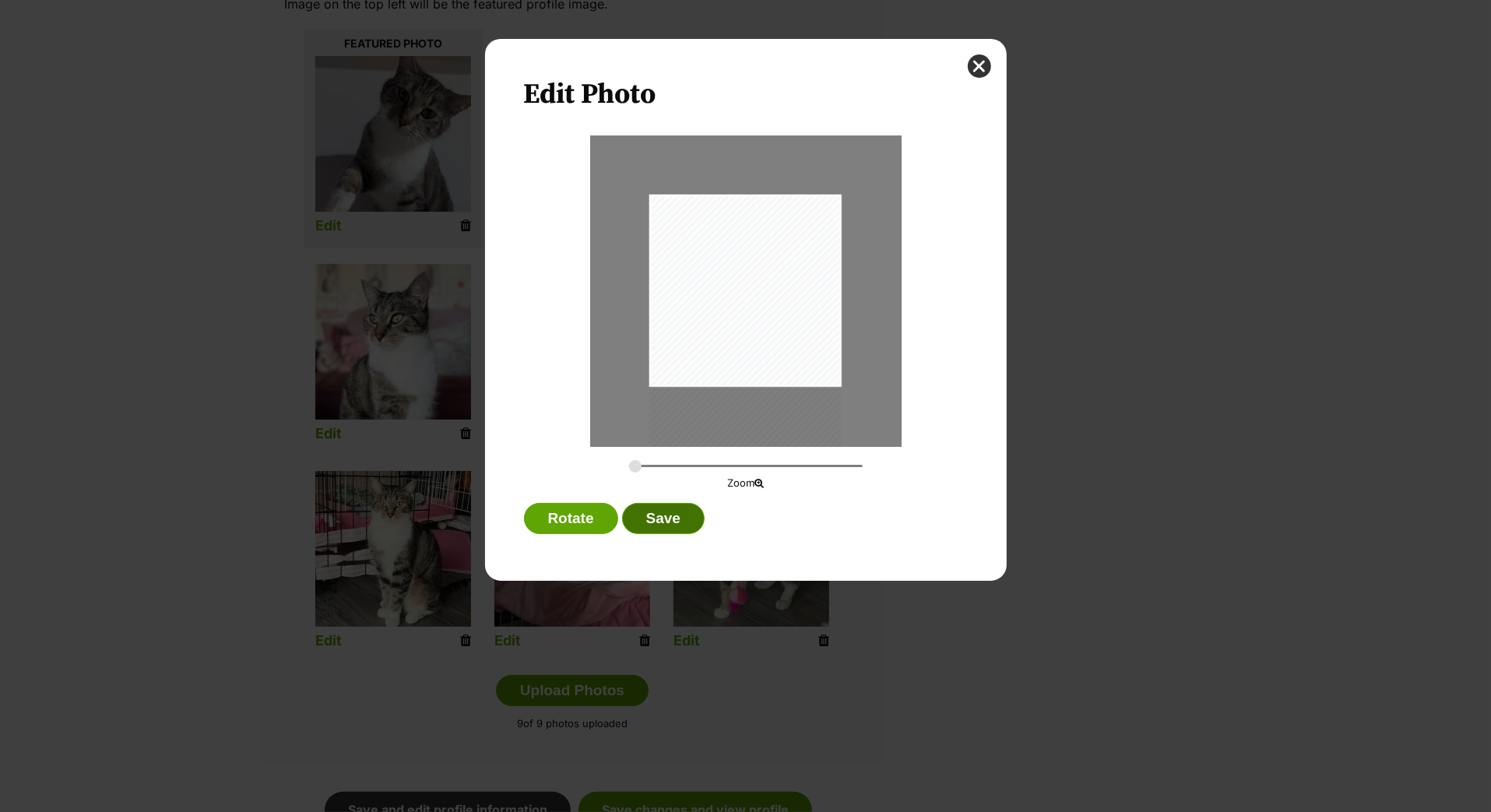
click at [677, 534] on button "Save" at bounding box center [664, 518] width 83 height 31
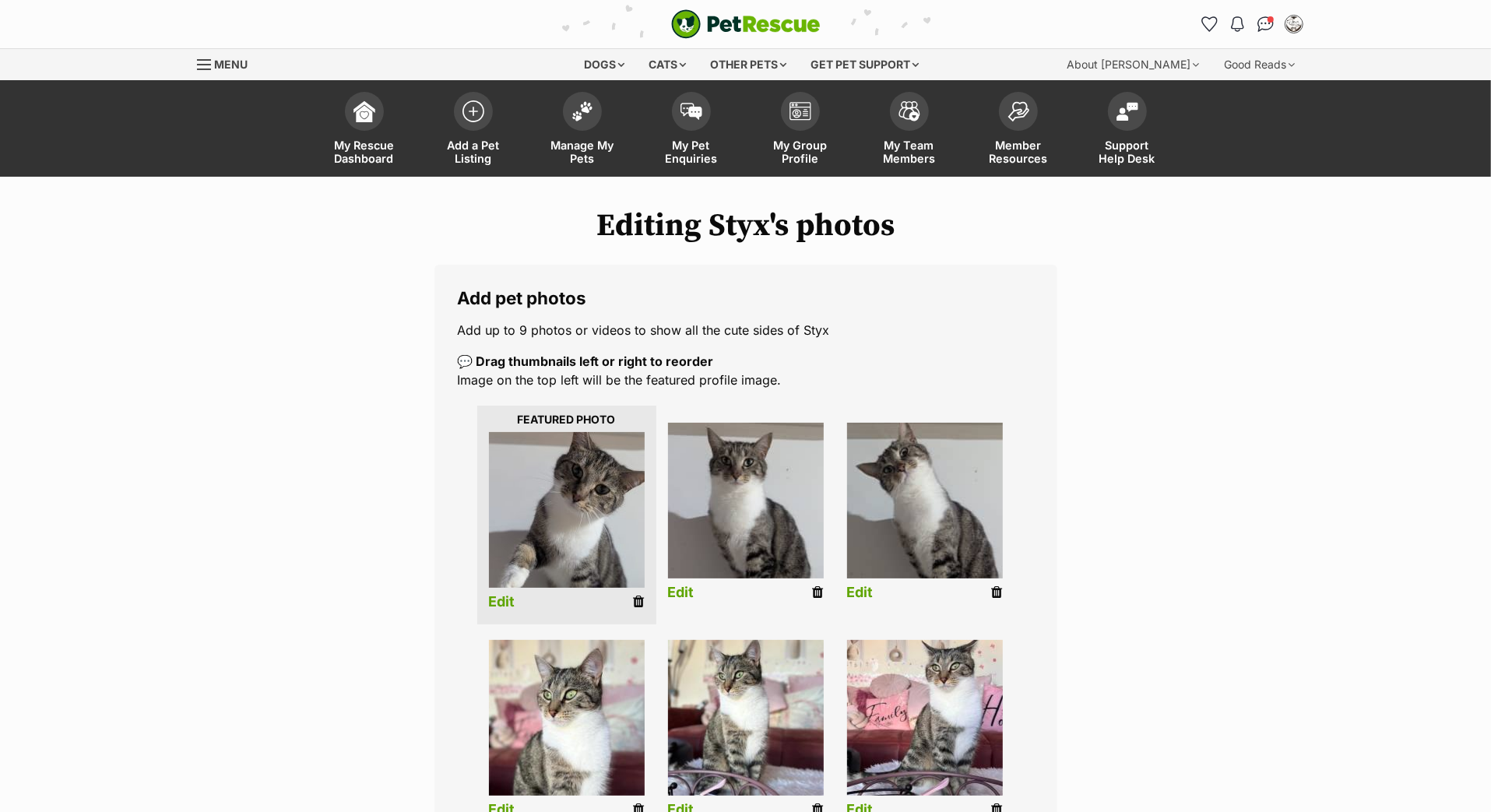
scroll to position [375, 0]
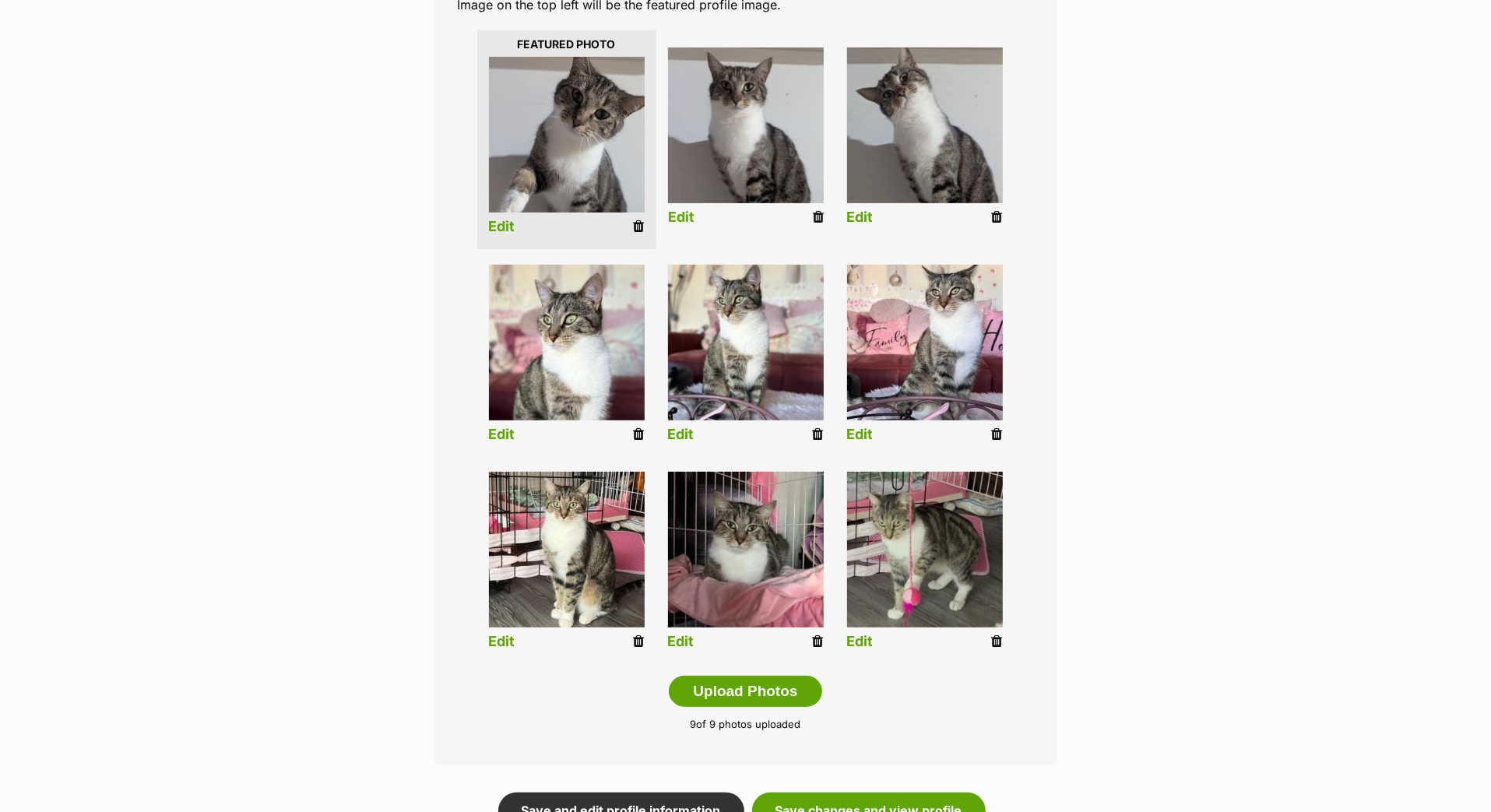
click at [685, 225] on link "Edit" at bounding box center [680, 217] width 26 height 16
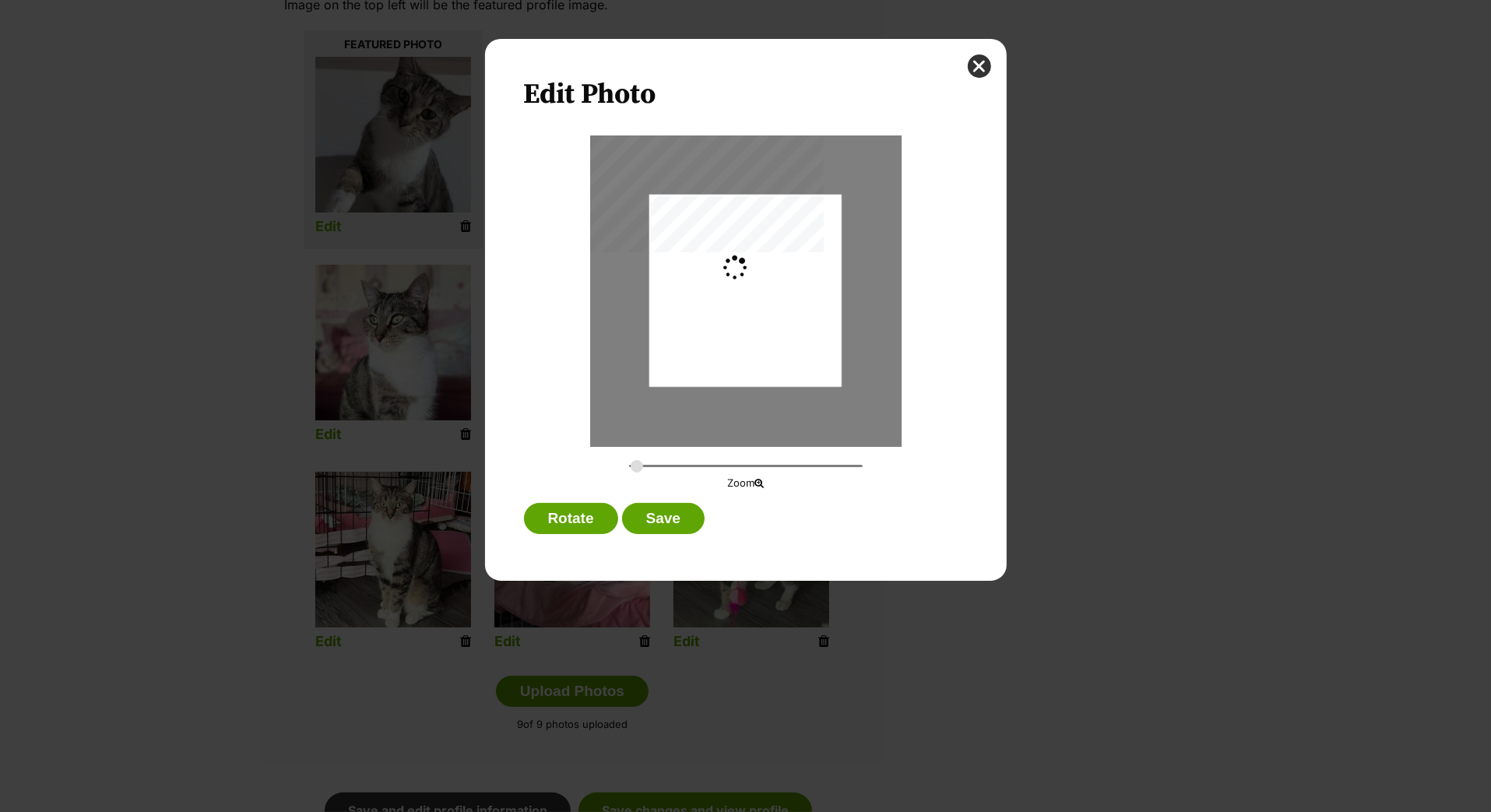
scroll to position [0, 0]
type input "0.2744"
drag, startPoint x: 730, startPoint y: 315, endPoint x: 724, endPoint y: 357, distance: 42.4
click at [724, 357] on div "Dialog Window - Close (Press escape to close)" at bounding box center [746, 322] width 192 height 255
click at [667, 526] on button "Save" at bounding box center [664, 518] width 83 height 31
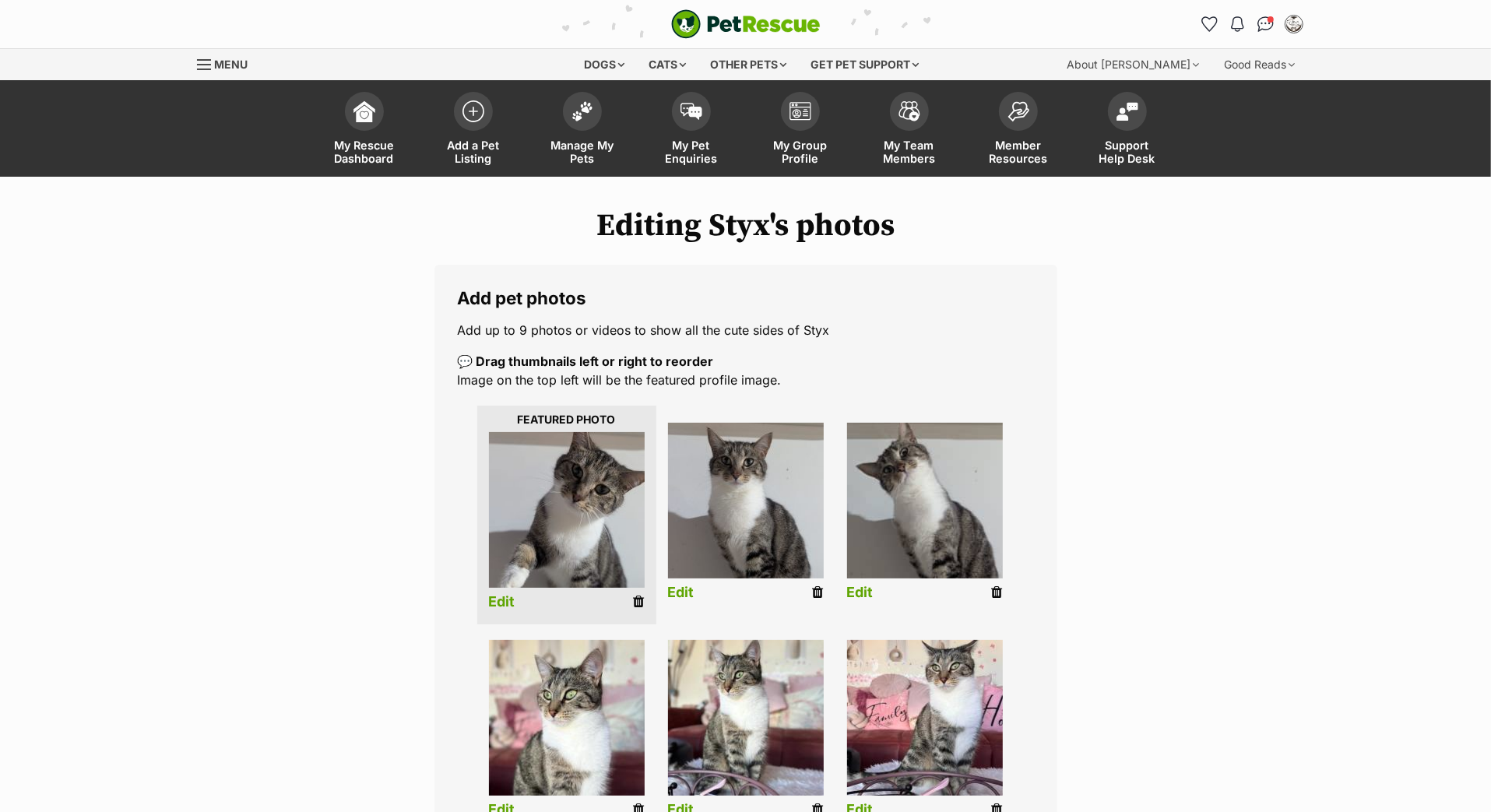
scroll to position [375, 0]
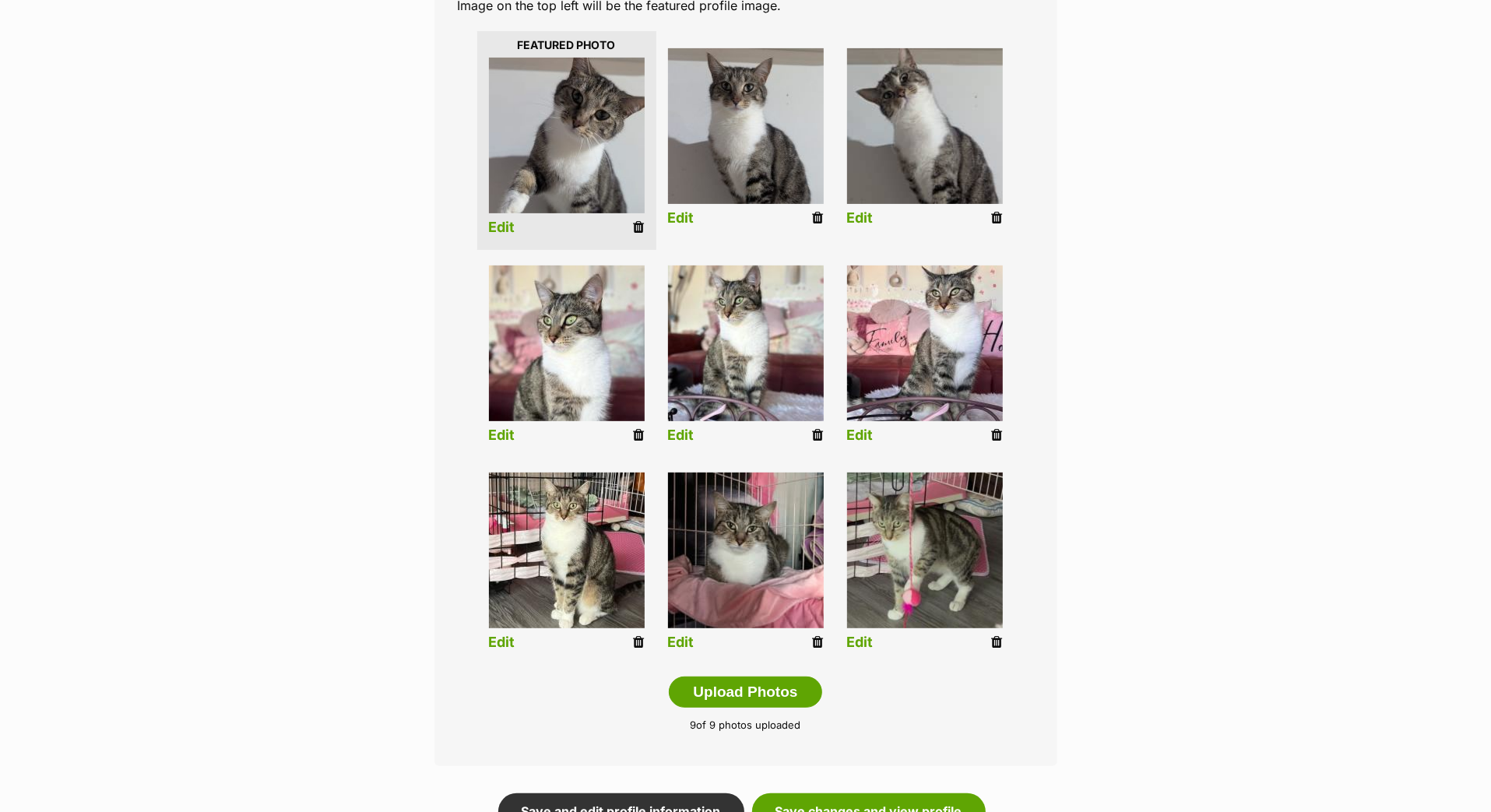
click at [865, 226] on link "Edit" at bounding box center [859, 218] width 26 height 16
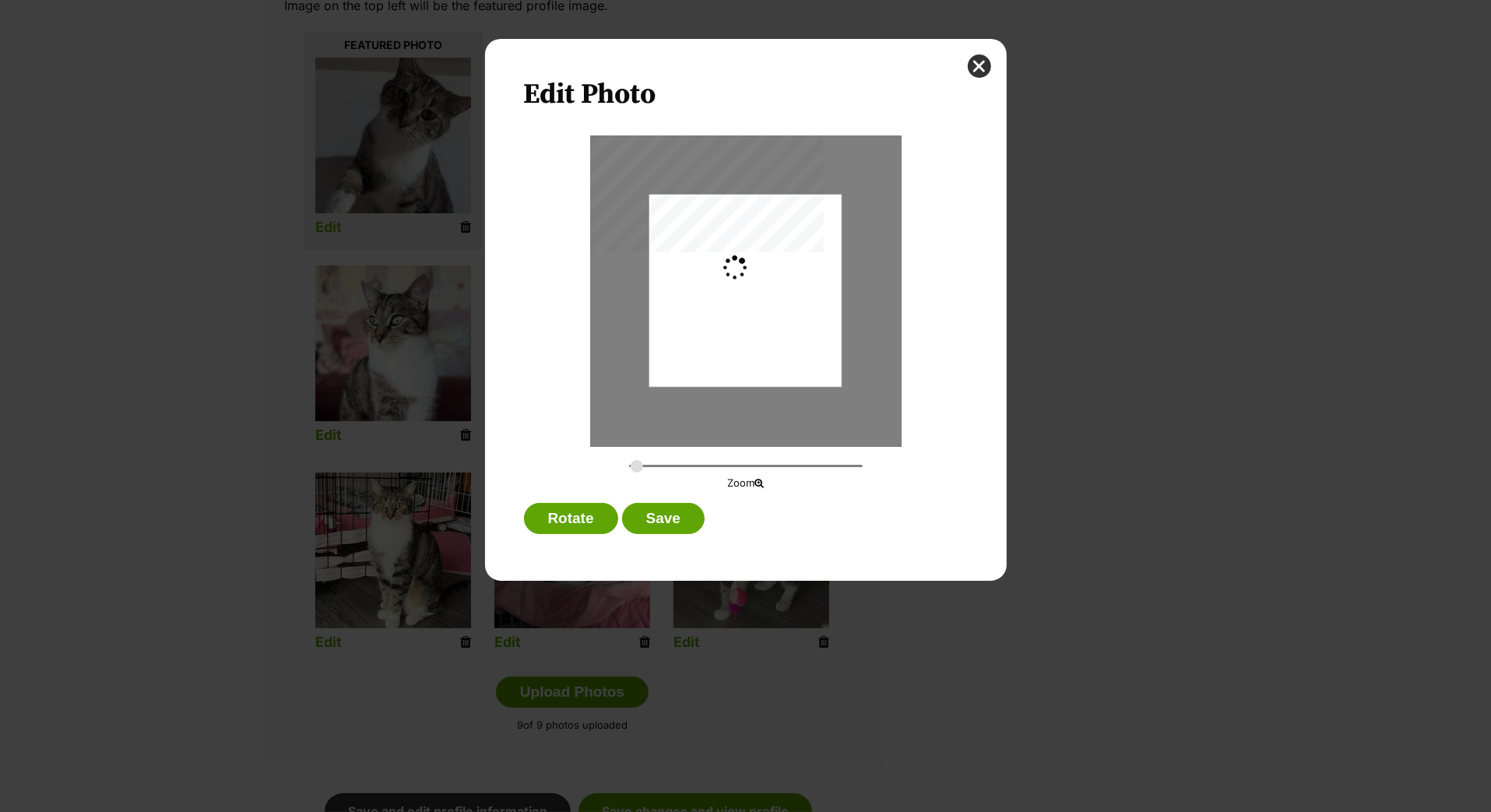
scroll to position [0, 0]
type input "0.2744"
drag, startPoint x: 794, startPoint y: 307, endPoint x: 793, endPoint y: 339, distance: 32.0
click at [793, 339] on div "Dialog Window - Close (Press escape to close)" at bounding box center [746, 322] width 192 height 255
click at [770, 324] on div "Dialog Window - Close (Press escape to close)" at bounding box center [746, 322] width 192 height 255
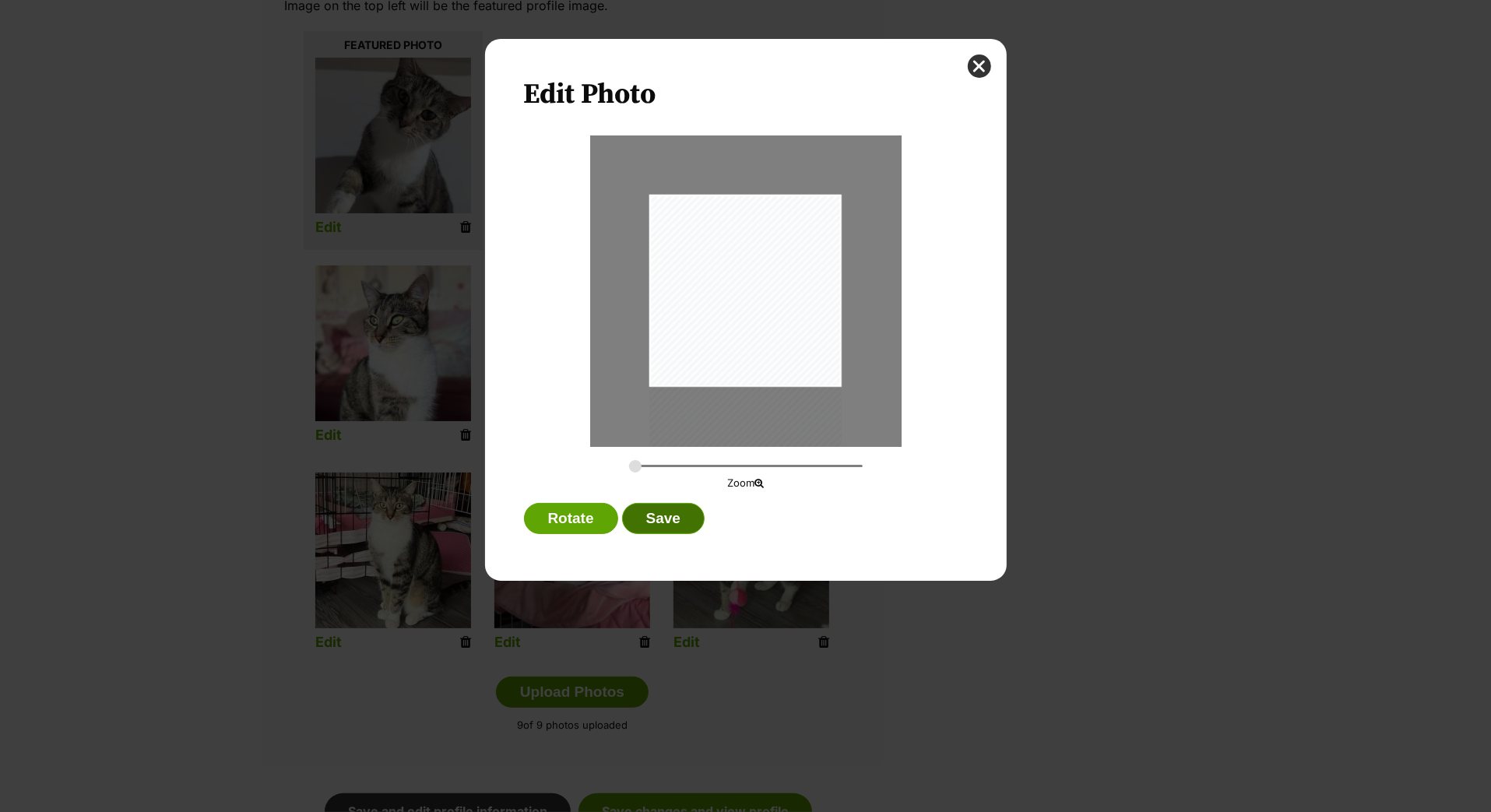
click at [666, 534] on button "Save" at bounding box center [664, 518] width 83 height 31
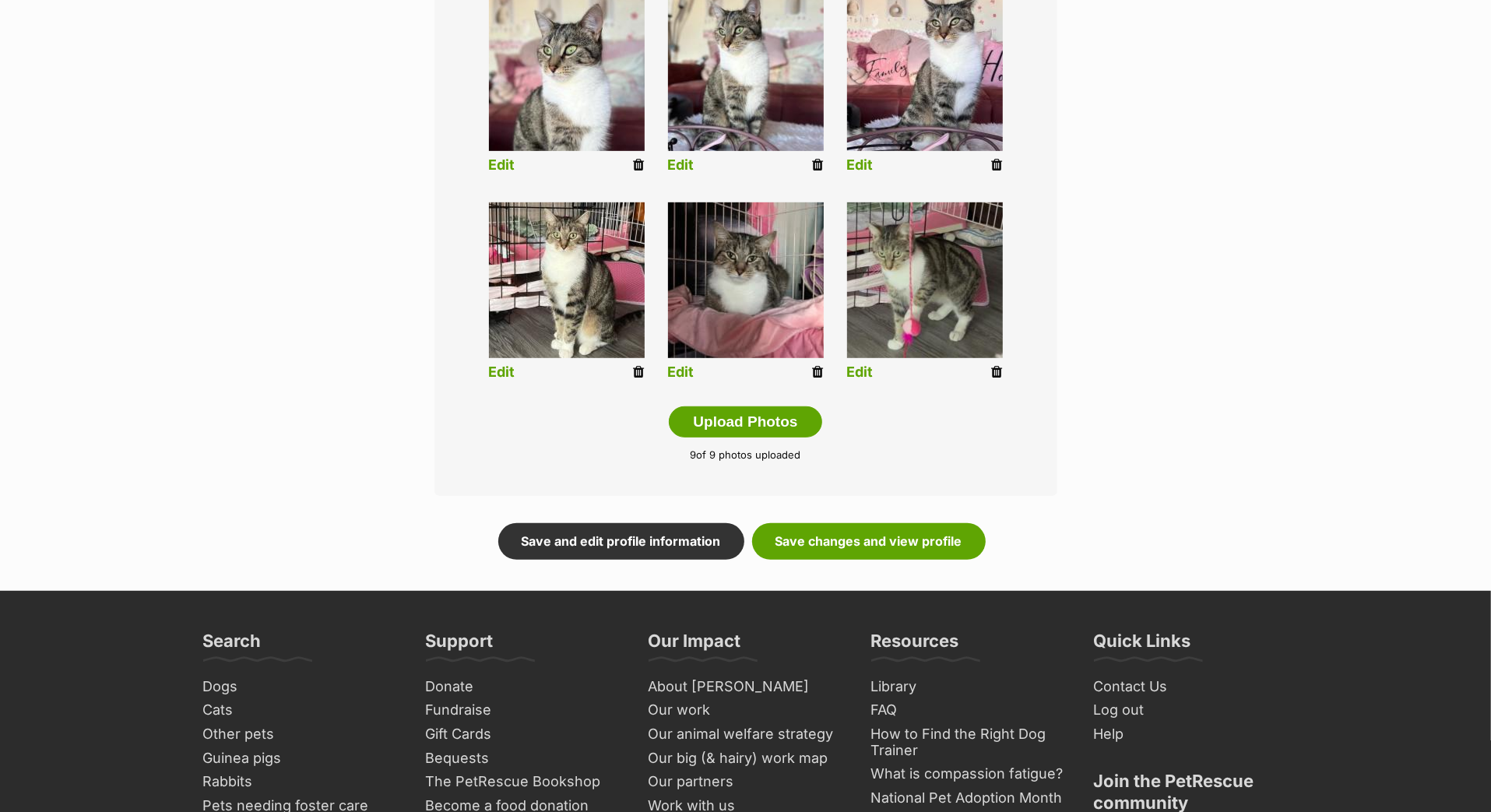
scroll to position [787, 0]
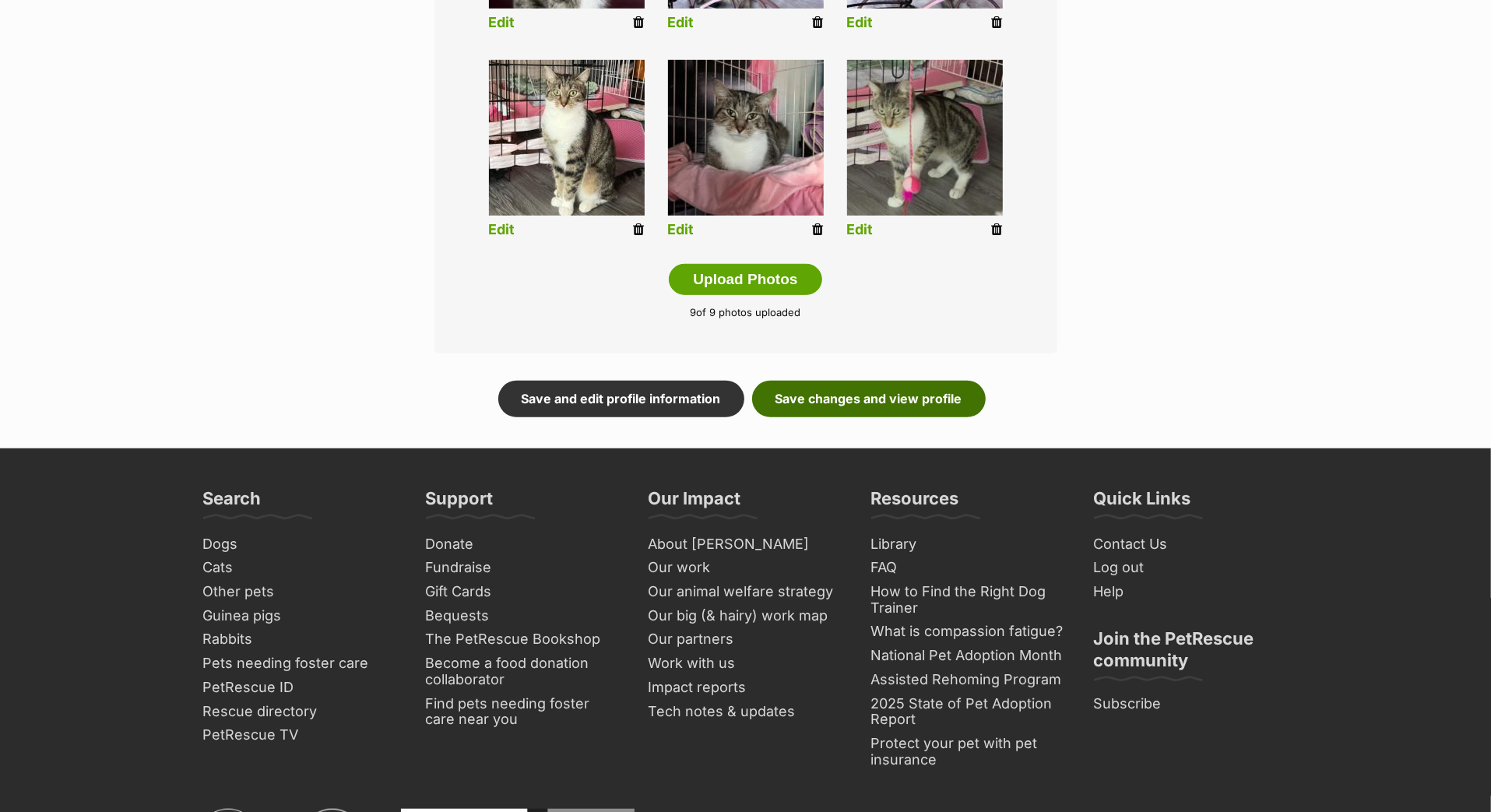
click at [803, 416] on link "Save changes and view profile" at bounding box center [869, 398] width 234 height 35
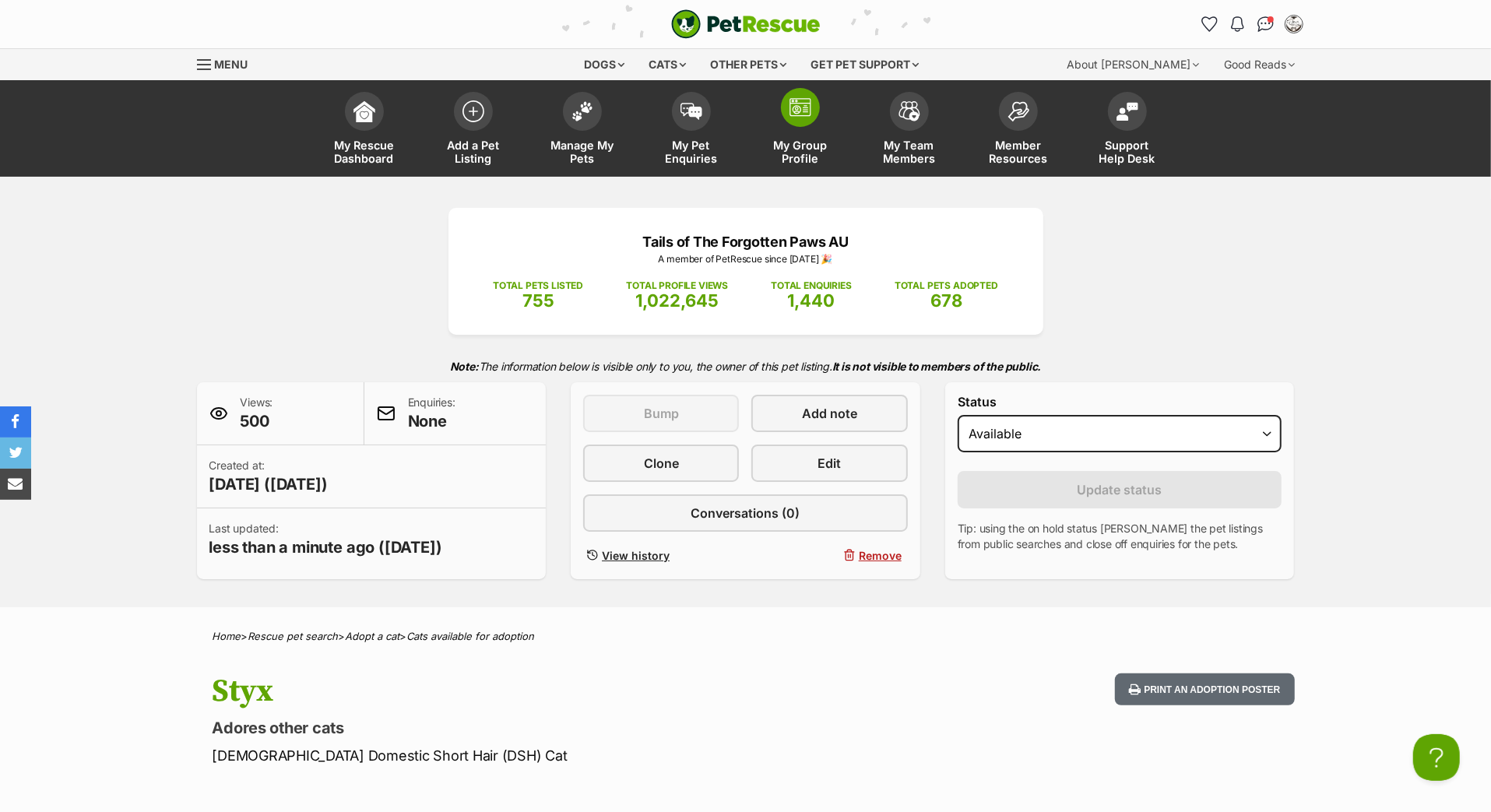
click at [797, 127] on span at bounding box center [800, 107] width 39 height 39
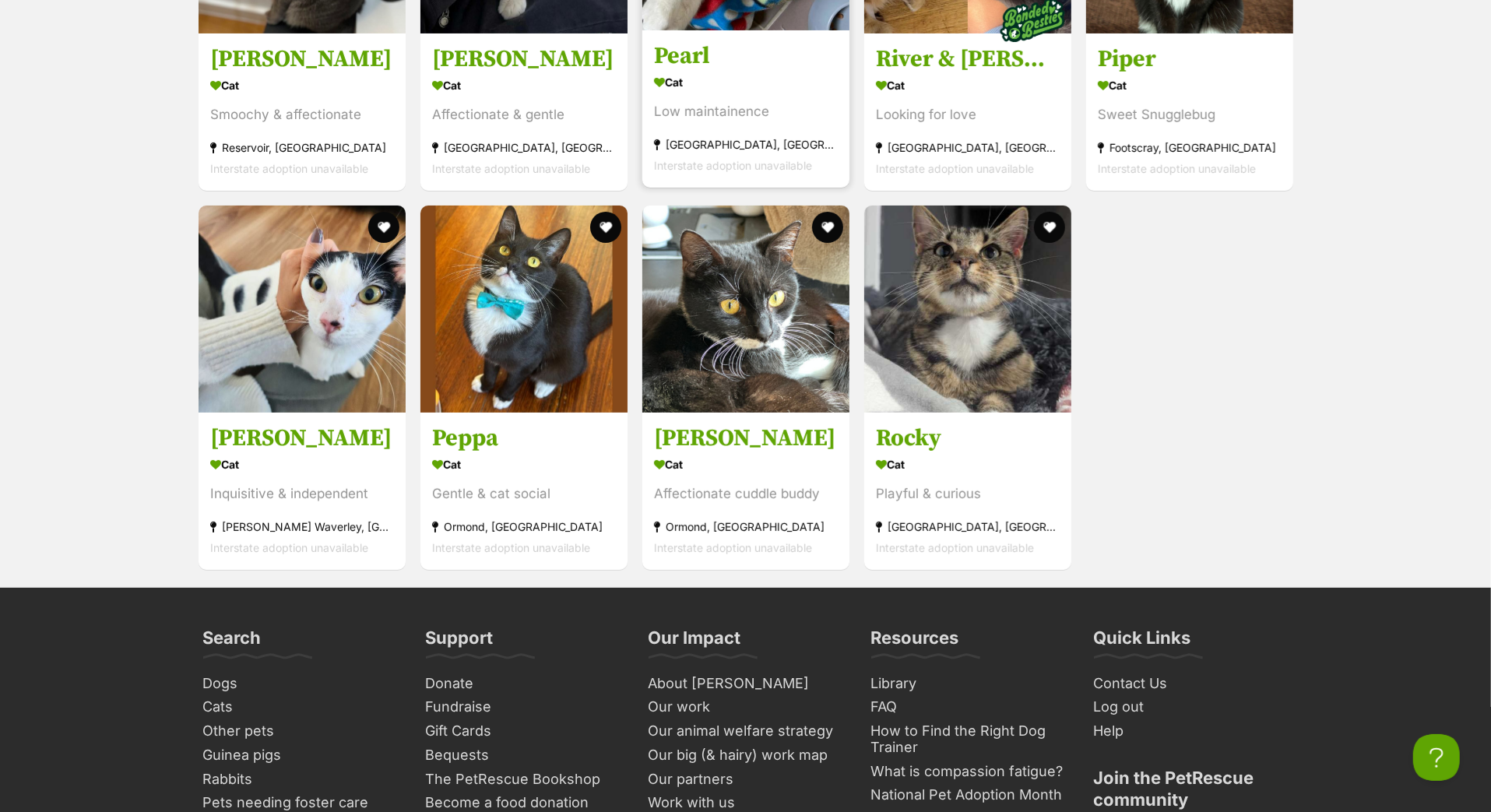
scroll to position [5535, 0]
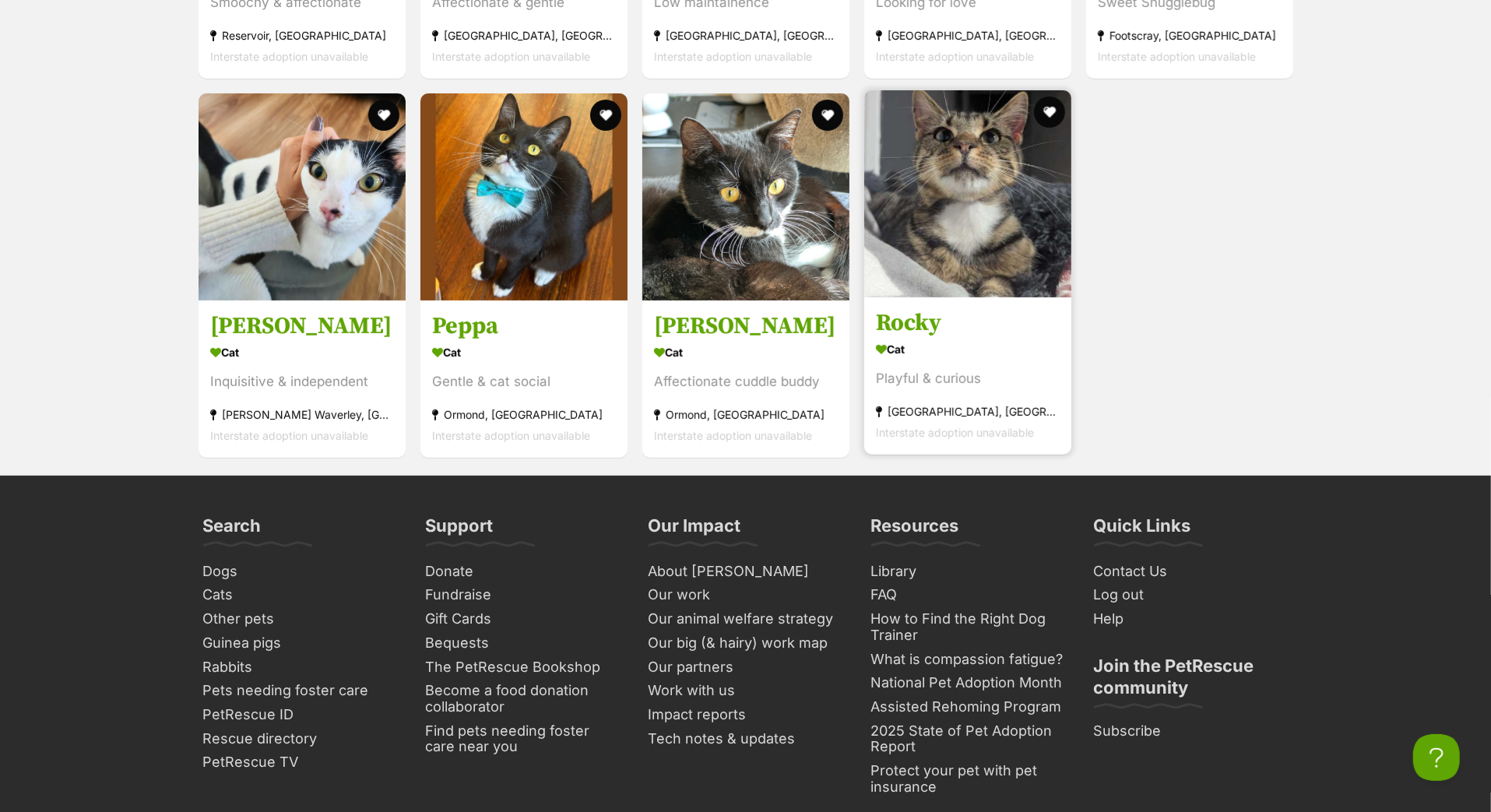
click at [915, 338] on h3 "Rocky" at bounding box center [968, 323] width 184 height 30
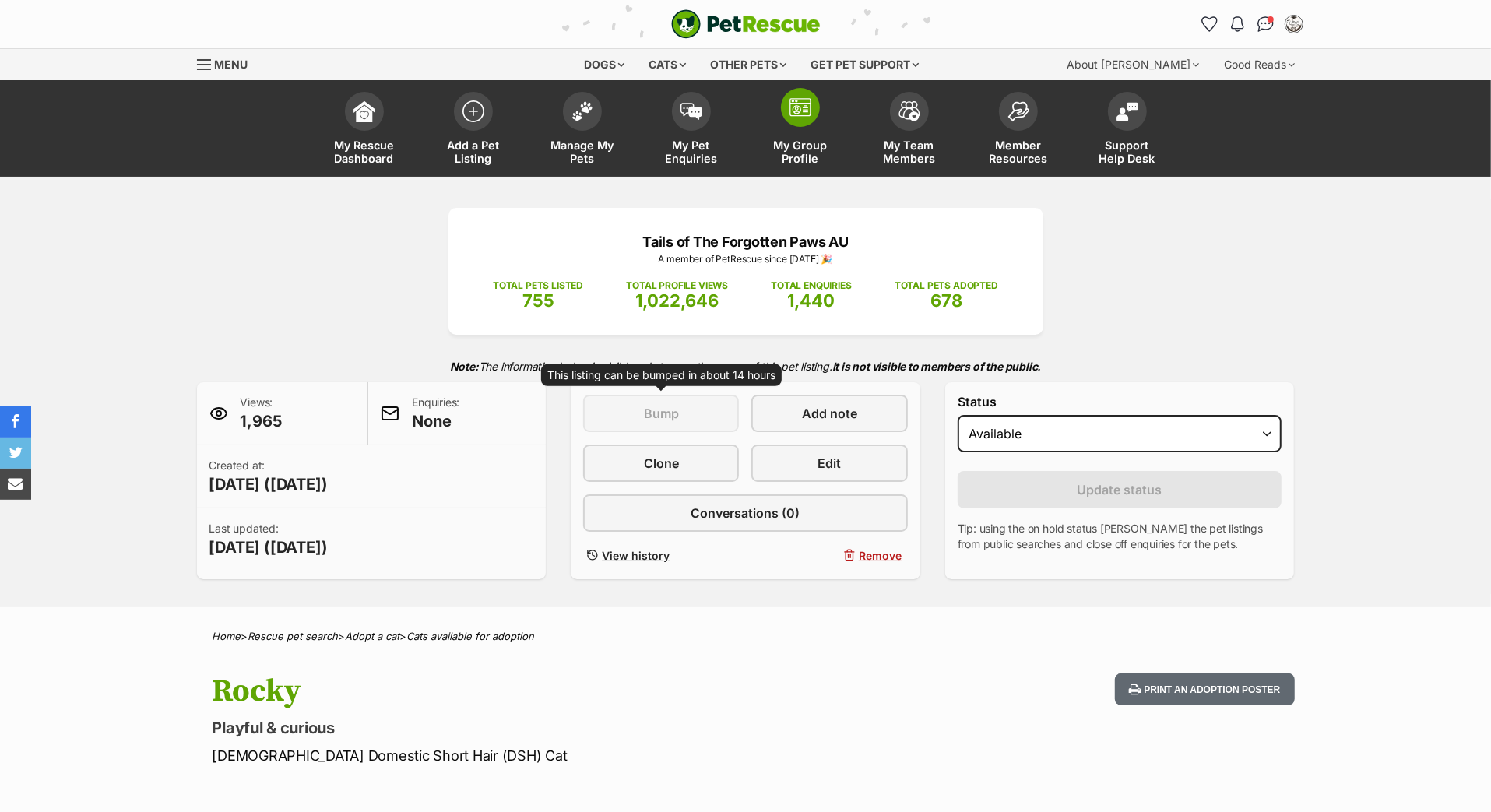
click at [805, 127] on span at bounding box center [800, 107] width 39 height 39
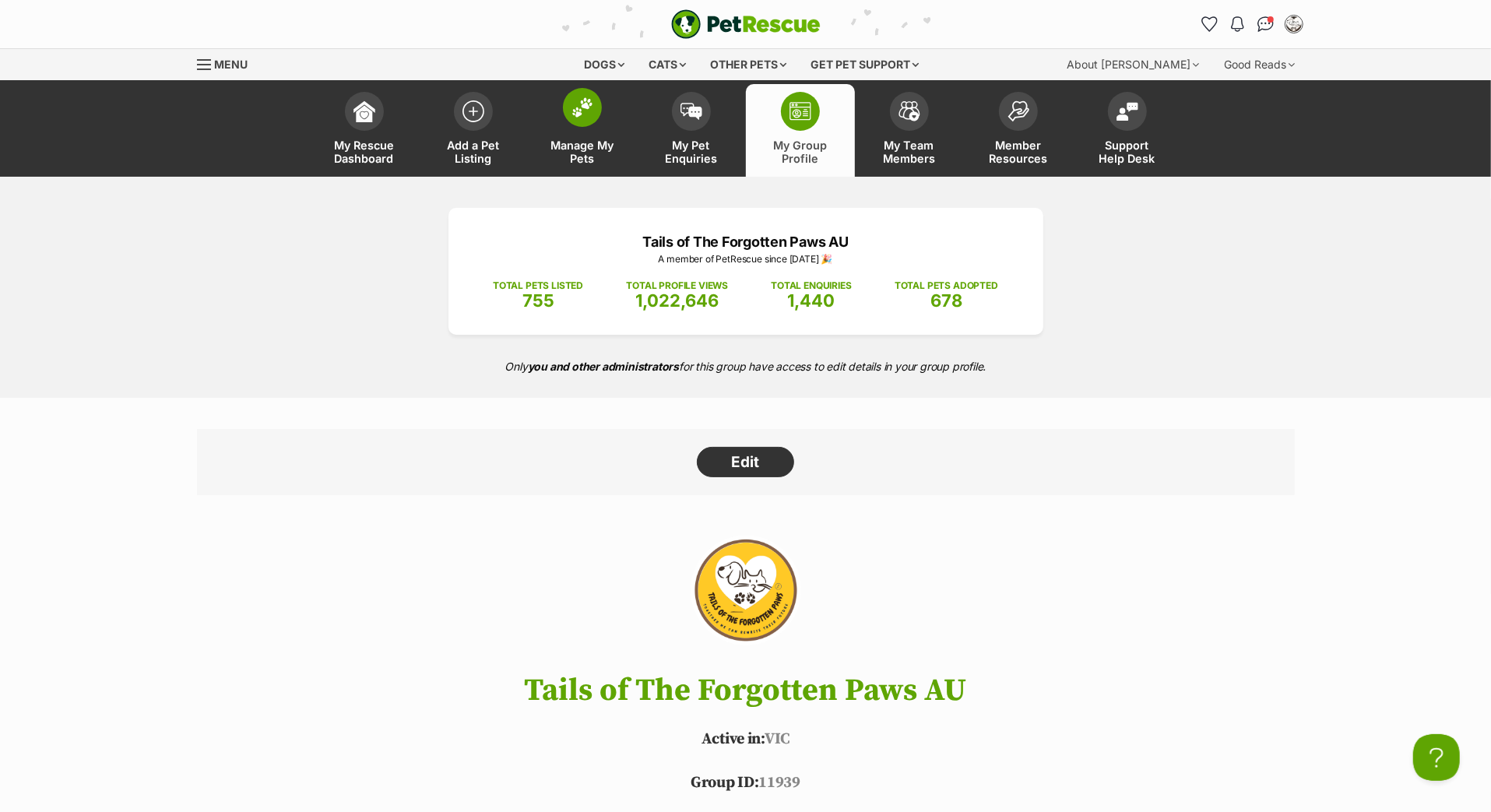
click at [579, 117] on img at bounding box center [583, 107] width 22 height 20
